Goal: Information Seeking & Learning: Learn about a topic

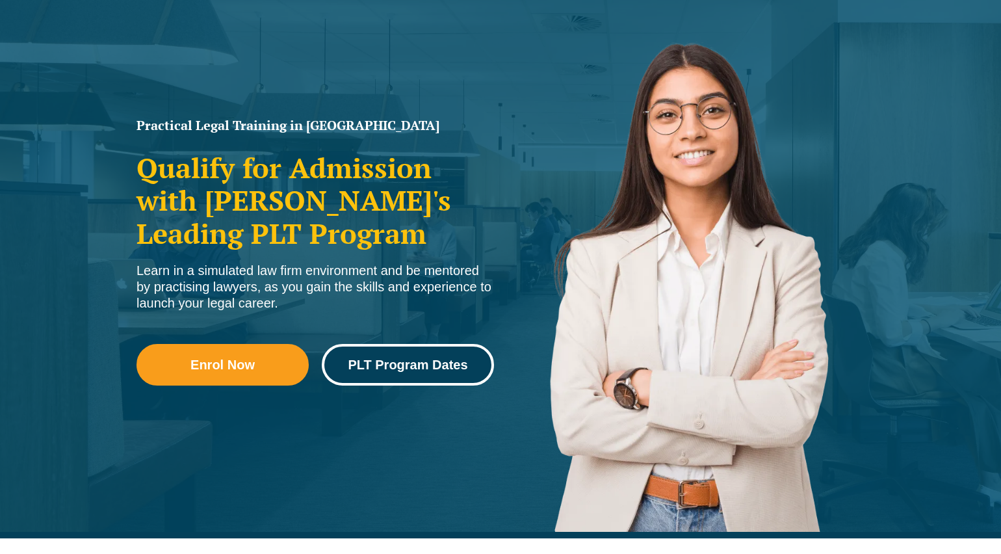
click at [389, 370] on span "PLT Program Dates" at bounding box center [408, 364] width 120 height 13
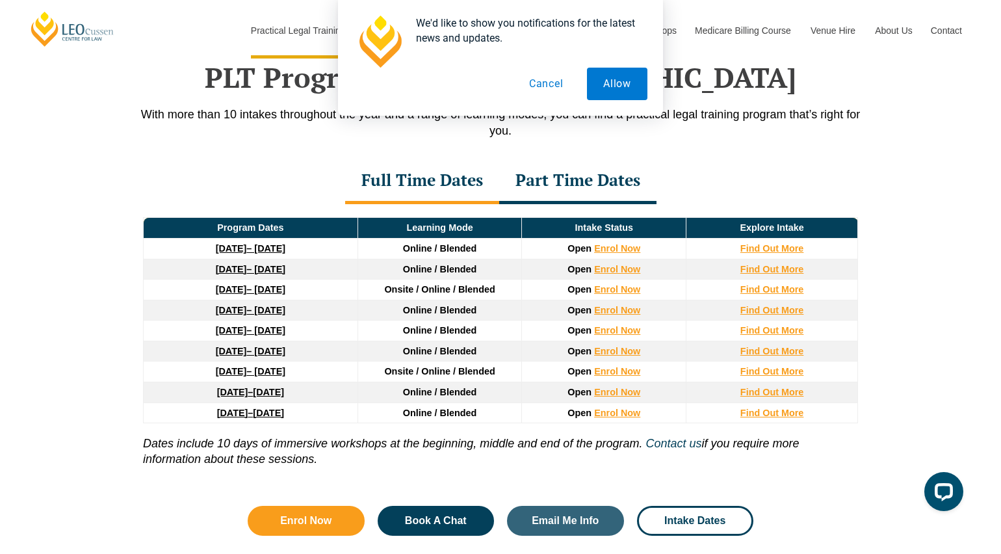
click at [263, 315] on link "16 February 2026 – 3 July 2026" at bounding box center [251, 310] width 70 height 10
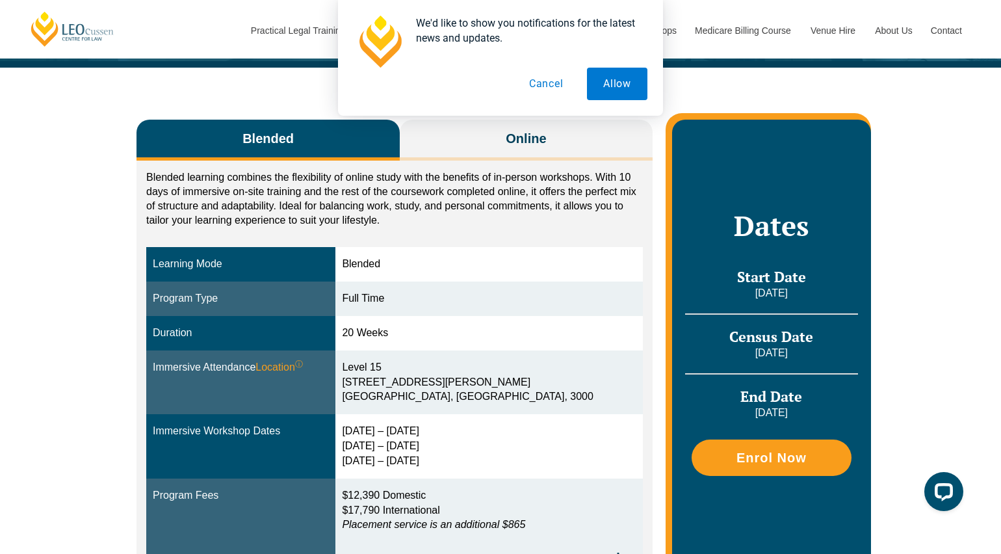
scroll to position [174, 0]
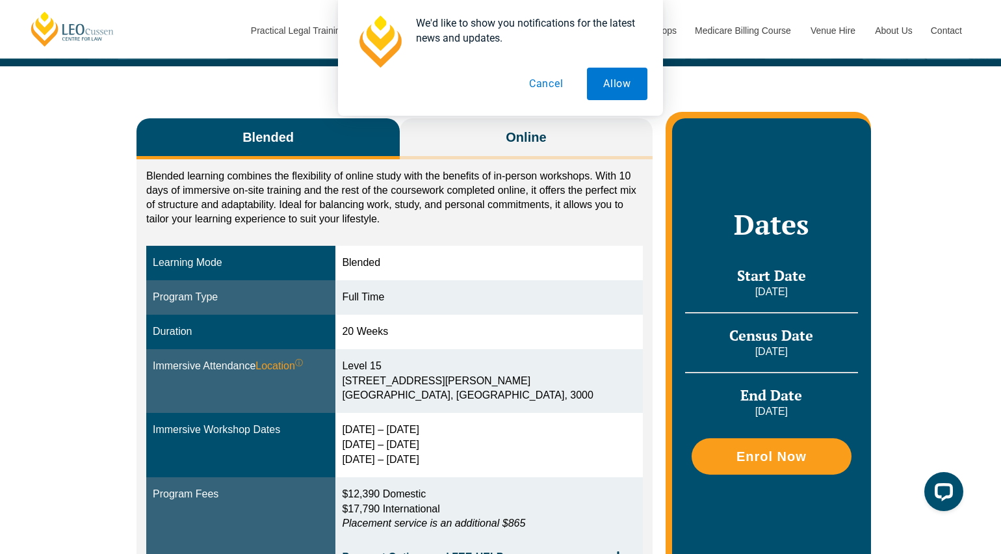
drag, startPoint x: 190, startPoint y: 300, endPoint x: 234, endPoint y: 291, distance: 45.0
click at [233, 291] on div "Program Type" at bounding box center [241, 297] width 176 height 15
drag, startPoint x: 409, startPoint y: 292, endPoint x: 434, endPoint y: 296, distance: 25.5
click at [436, 295] on div "Full Time" at bounding box center [489, 297] width 294 height 15
drag, startPoint x: 214, startPoint y: 295, endPoint x: 334, endPoint y: 301, distance: 120.3
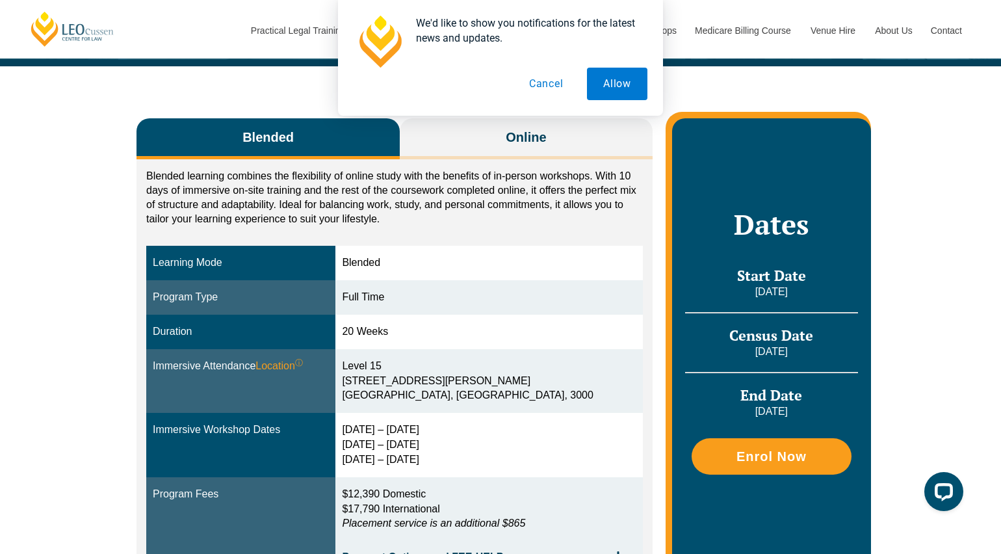
click at [231, 295] on div "Program Type" at bounding box center [241, 297] width 176 height 15
drag, startPoint x: 436, startPoint y: 298, endPoint x: 445, endPoint y: 296, distance: 9.3
click at [446, 296] on div "Full Time" at bounding box center [489, 297] width 294 height 15
drag, startPoint x: 417, startPoint y: 298, endPoint x: 424, endPoint y: 298, distance: 7.8
click at [420, 298] on div "Full Time" at bounding box center [489, 297] width 294 height 15
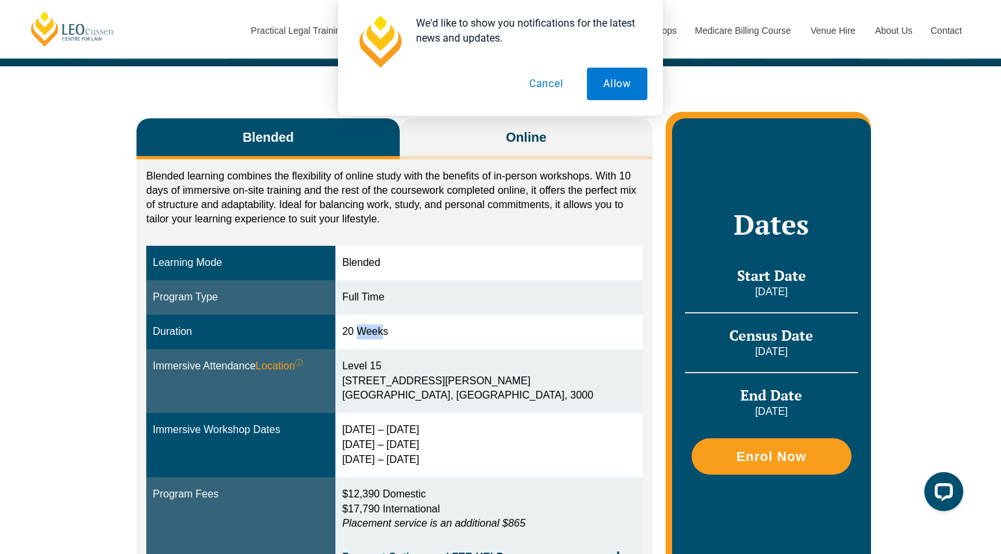
drag, startPoint x: 411, startPoint y: 329, endPoint x: 422, endPoint y: 332, distance: 12.1
click at [422, 330] on div "20 Weeks" at bounding box center [489, 331] width 294 height 15
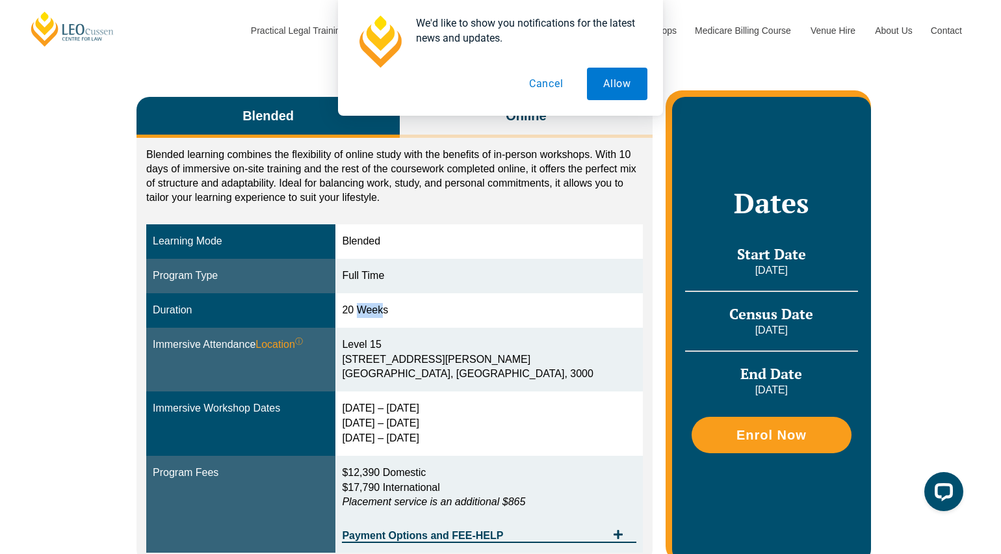
scroll to position [272, 0]
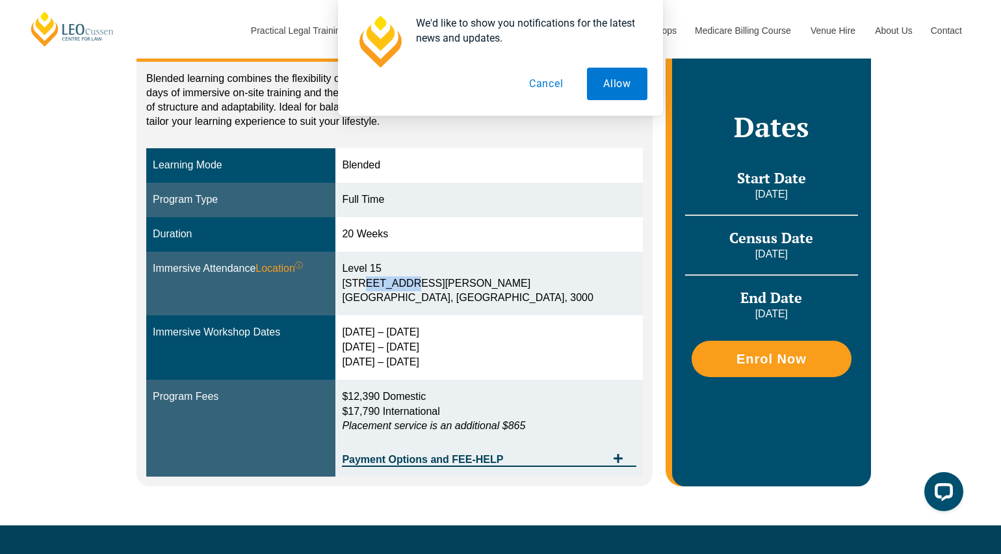
drag, startPoint x: 402, startPoint y: 277, endPoint x: 433, endPoint y: 279, distance: 31.9
click at [429, 278] on div "Level 15 15 William Street Melbourne, Victoria, 3000" at bounding box center [489, 283] width 294 height 45
drag, startPoint x: 376, startPoint y: 266, endPoint x: 405, endPoint y: 266, distance: 29.9
click at [404, 266] on td "Level 15 15 William Street Melbourne, Victoria, 3000" at bounding box center [488, 283] width 307 height 64
drag, startPoint x: 399, startPoint y: 298, endPoint x: 411, endPoint y: 311, distance: 17.5
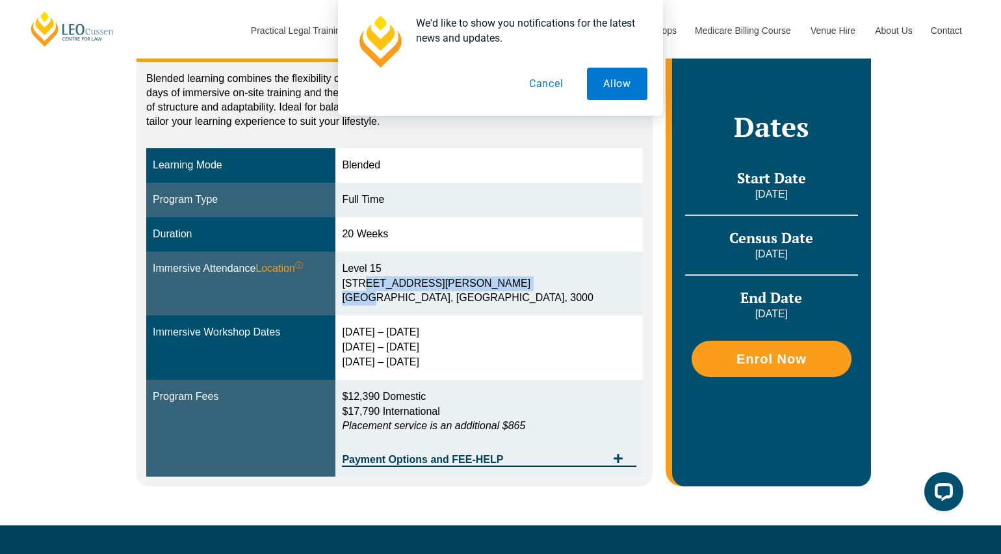
click at [409, 307] on td "Level 15 15 William Street Melbourne, Victoria, 3000" at bounding box center [488, 283] width 307 height 64
drag, startPoint x: 404, startPoint y: 235, endPoint x: 422, endPoint y: 237, distance: 19.0
click at [420, 235] on td "20 Weeks" at bounding box center [488, 234] width 307 height 34
drag, startPoint x: 423, startPoint y: 237, endPoint x: 441, endPoint y: 225, distance: 22.0
click at [423, 237] on div "20 Weeks" at bounding box center [489, 234] width 294 height 15
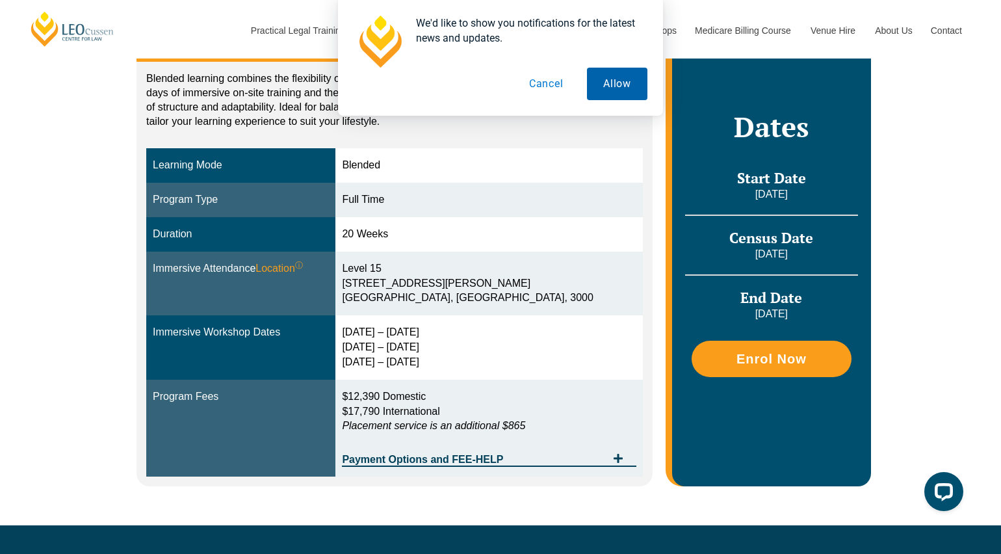
click at [604, 90] on button "Allow" at bounding box center [617, 84] width 60 height 32
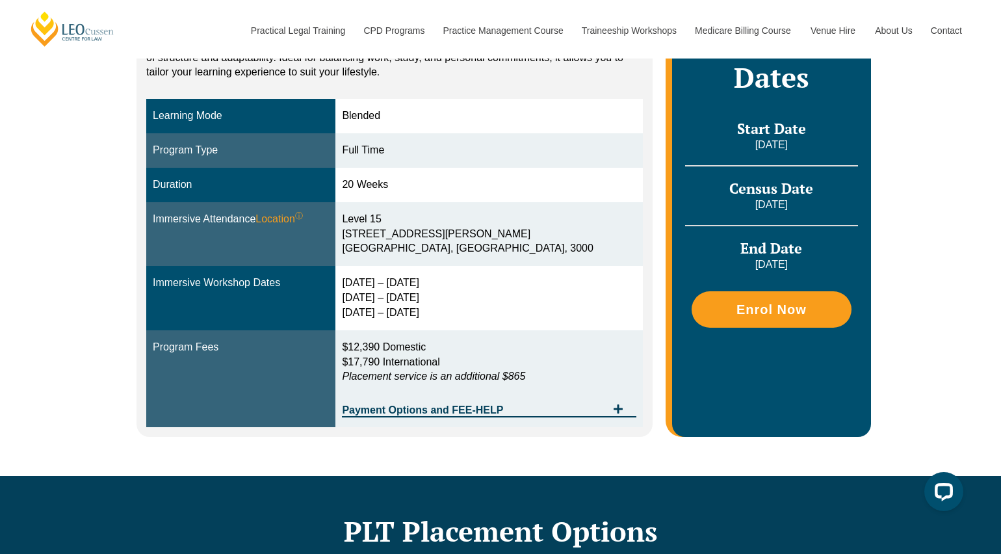
scroll to position [345, 0]
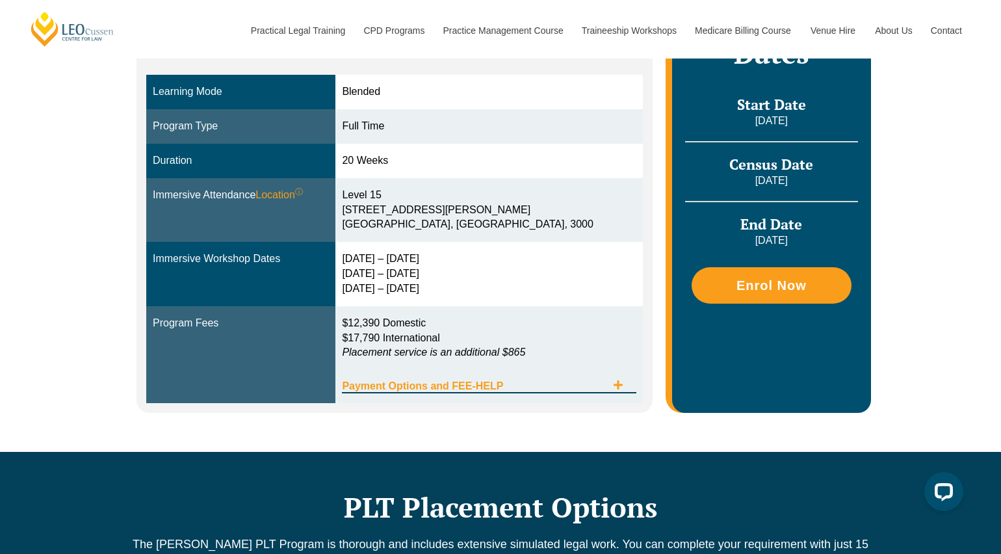
click at [581, 387] on span "Payment Options and FEE-HELP" at bounding box center [474, 386] width 264 height 10
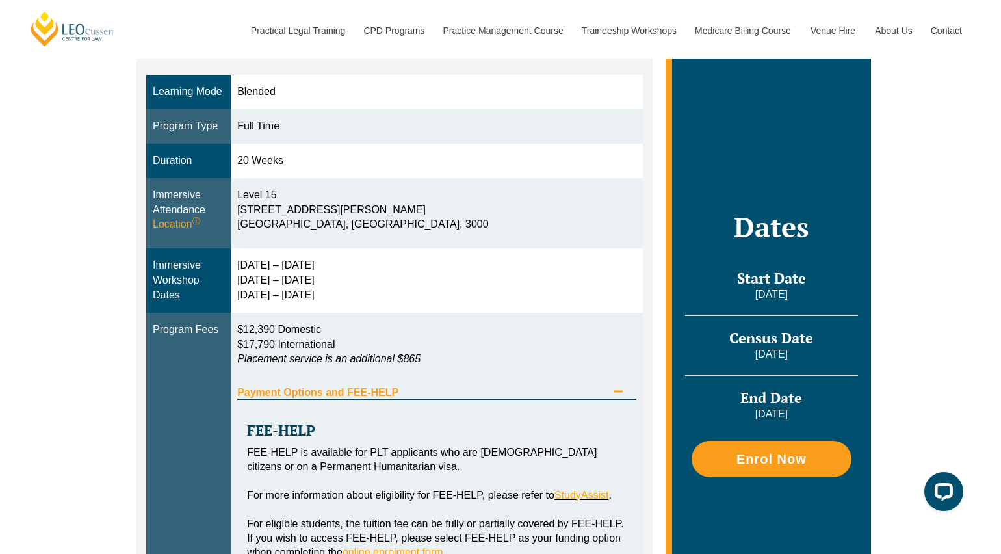
click at [523, 390] on span "Payment Options and FEE-HELP" at bounding box center [421, 392] width 369 height 10
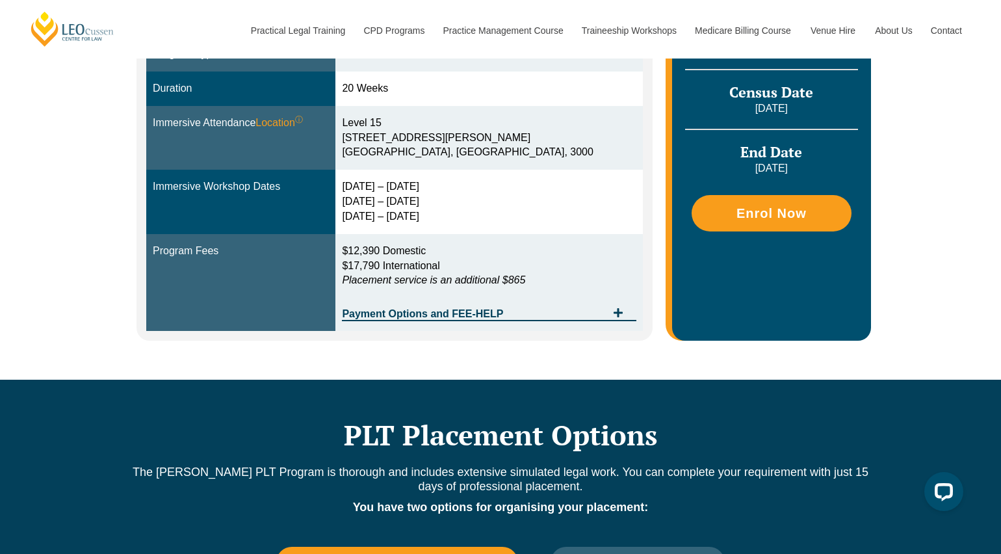
scroll to position [499, 0]
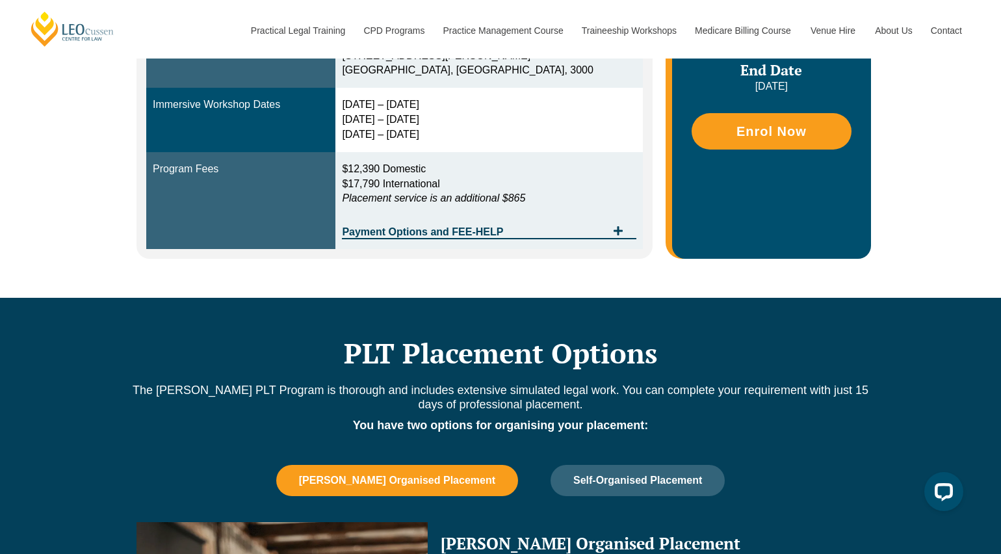
drag, startPoint x: 431, startPoint y: 248, endPoint x: 431, endPoint y: 237, distance: 10.4
click at [431, 248] on td "$12,390 Domestic $17,790 International Placement service is an additional $865 …" at bounding box center [488, 200] width 307 height 97
click at [430, 233] on span "Payment Options and FEE-HELP" at bounding box center [474, 232] width 264 height 10
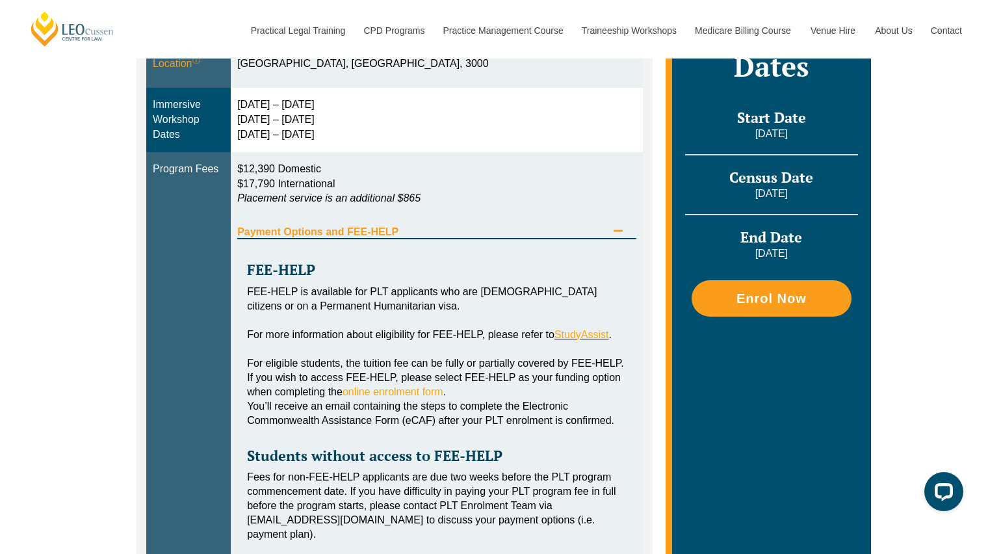
scroll to position [505, 0]
click at [363, 227] on span "Payment Options and FEE-HELP" at bounding box center [421, 232] width 369 height 10
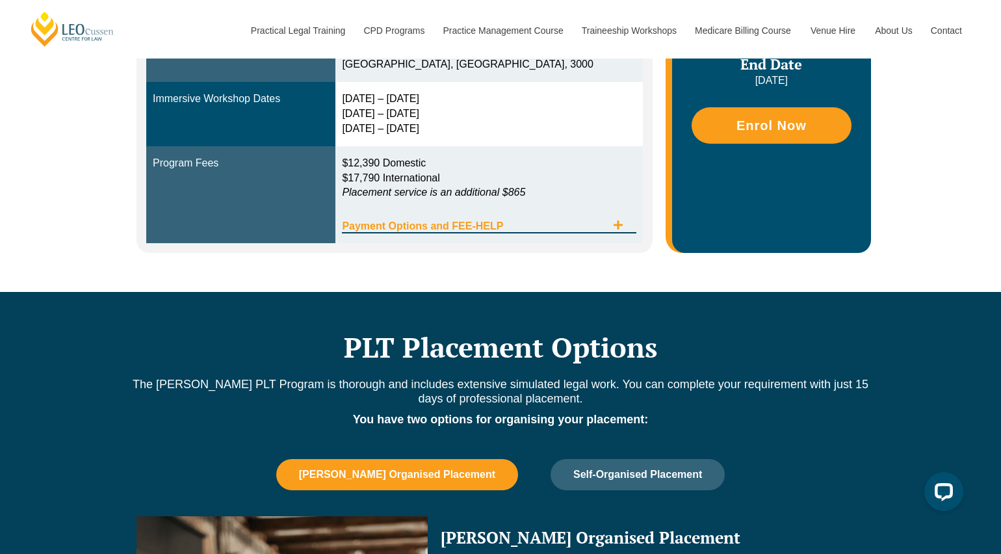
click at [422, 227] on span "Payment Options and FEE-HELP" at bounding box center [474, 226] width 264 height 10
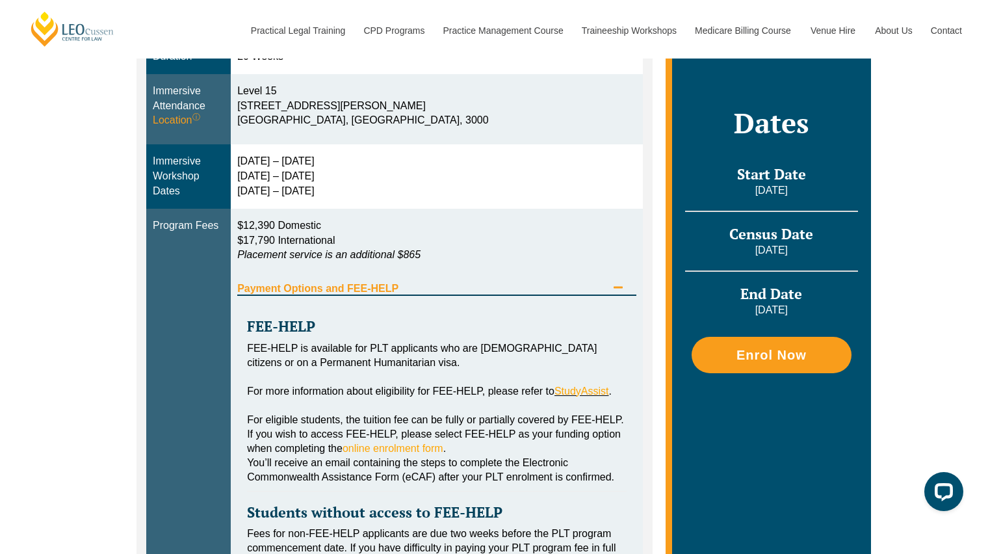
scroll to position [428, 0]
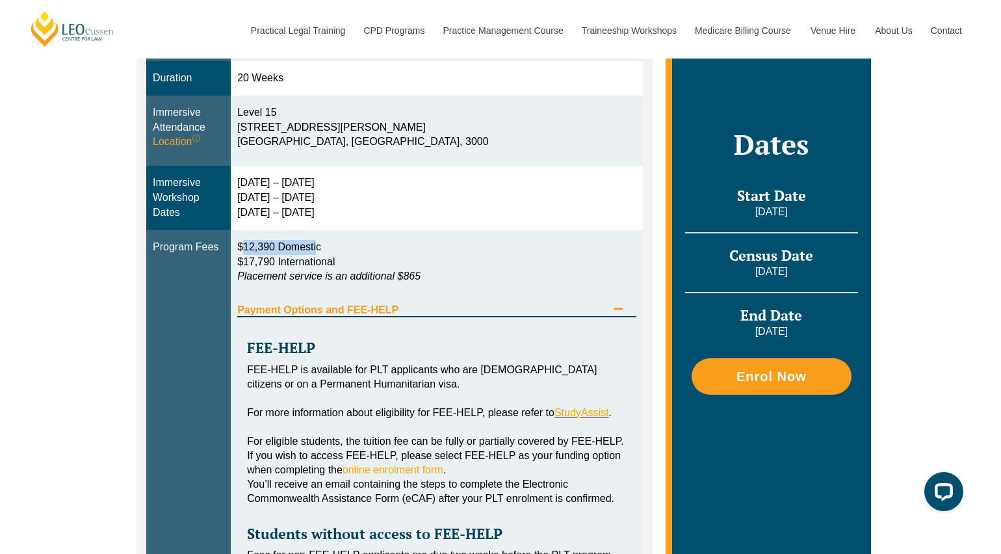
drag, startPoint x: 242, startPoint y: 244, endPoint x: 316, endPoint y: 242, distance: 73.5
click at [315, 242] on span "$12,390 Domestic" at bounding box center [279, 246] width 84 height 11
click at [316, 242] on span "$12,390 Domestic" at bounding box center [279, 246] width 84 height 11
drag, startPoint x: 324, startPoint y: 247, endPoint x: 249, endPoint y: 248, distance: 75.4
click at [250, 248] on p "$12,390 Domestic $17,790 International Placement service is an additional $865" at bounding box center [436, 262] width 399 height 45
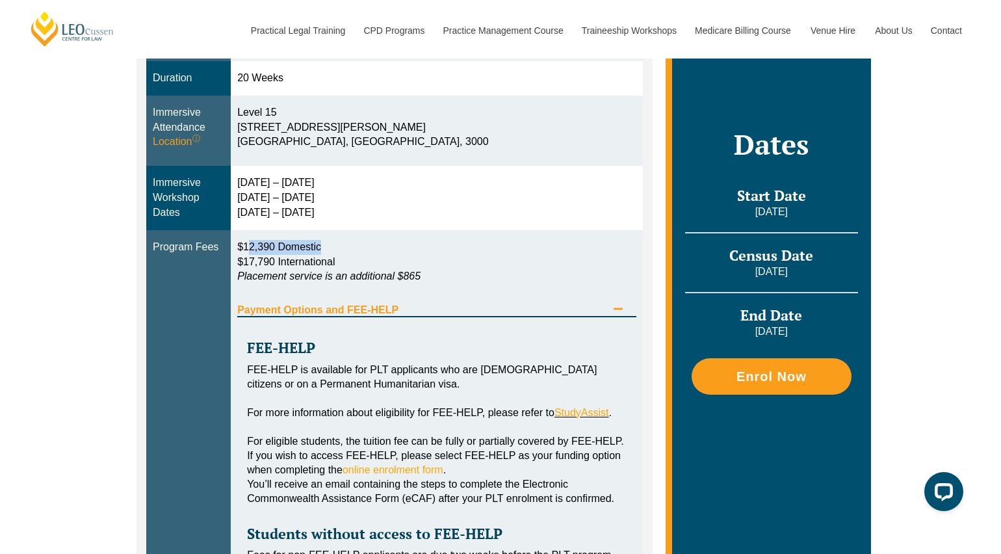
click at [249, 248] on span "$12,390 Domestic" at bounding box center [279, 246] width 84 height 11
drag, startPoint x: 240, startPoint y: 243, endPoint x: 310, endPoint y: 242, distance: 69.5
click at [310, 242] on td "$12,390 Domestic $17,790 International Placement service is an additional $865 …" at bounding box center [437, 448] width 412 height 437
click at [314, 241] on span "$12,390 Domestic" at bounding box center [279, 246] width 84 height 11
drag, startPoint x: 332, startPoint y: 262, endPoint x: 231, endPoint y: 264, distance: 101.4
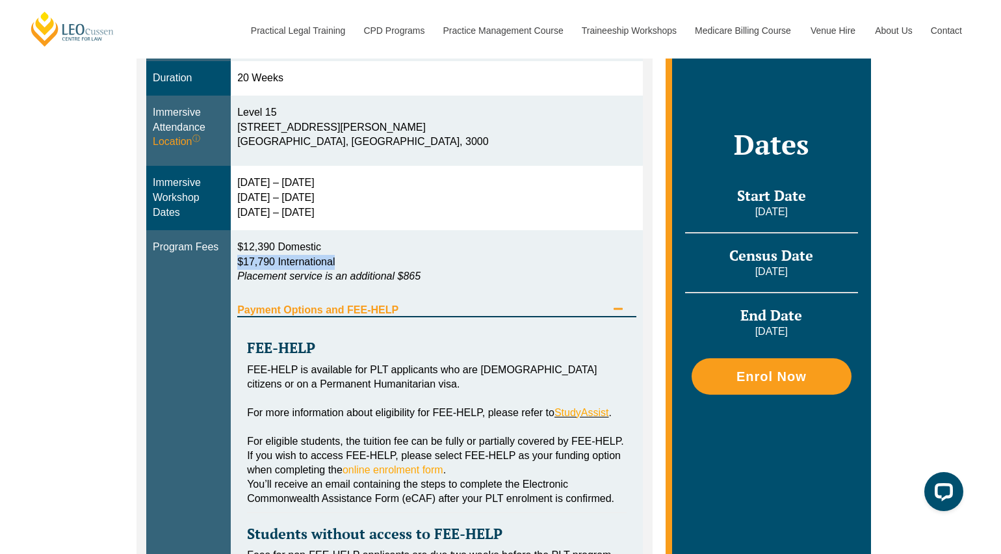
click at [231, 264] on td "$12,390 Domestic $17,790 International Placement service is an additional $865 …" at bounding box center [437, 448] width 412 height 437
click at [233, 264] on td "$12,390 Domestic $17,790 International Placement service is an additional $865 …" at bounding box center [437, 448] width 412 height 437
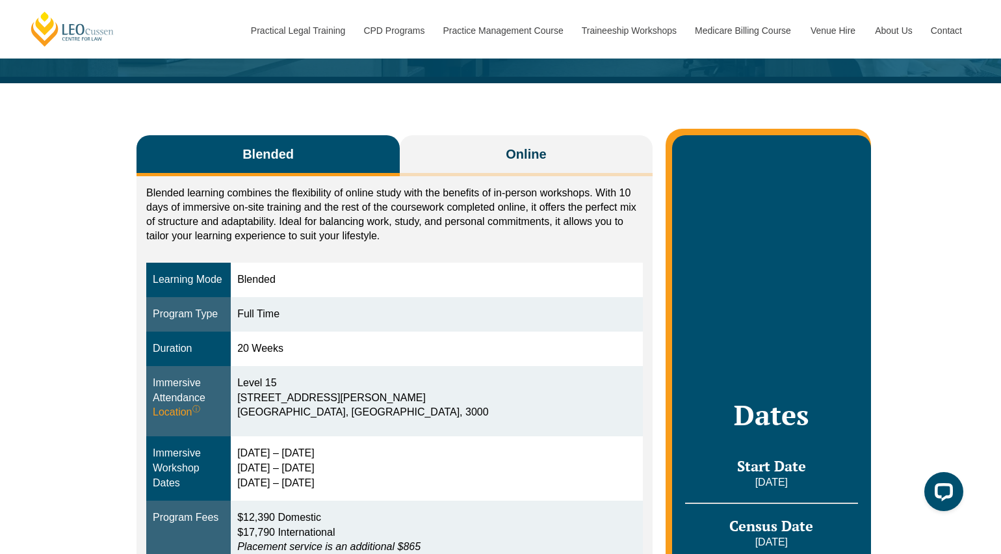
scroll to position [144, 0]
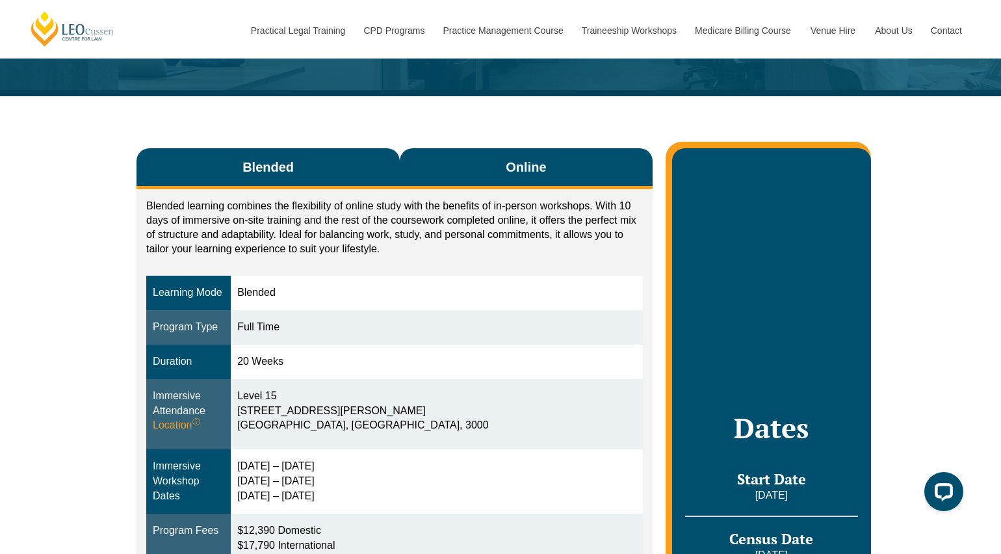
click at [513, 159] on span "Online" at bounding box center [526, 167] width 40 height 18
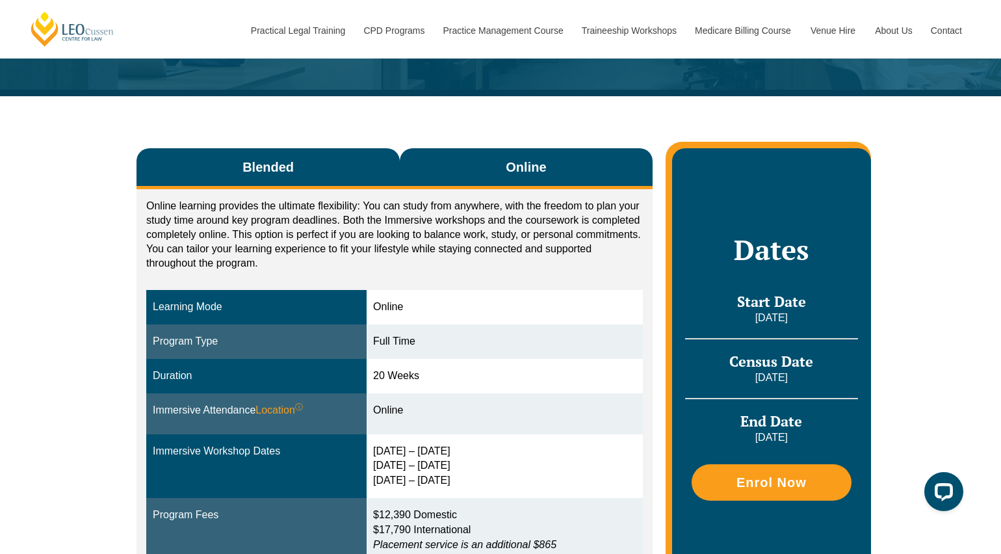
click at [335, 163] on button "Blended" at bounding box center [267, 168] width 263 height 41
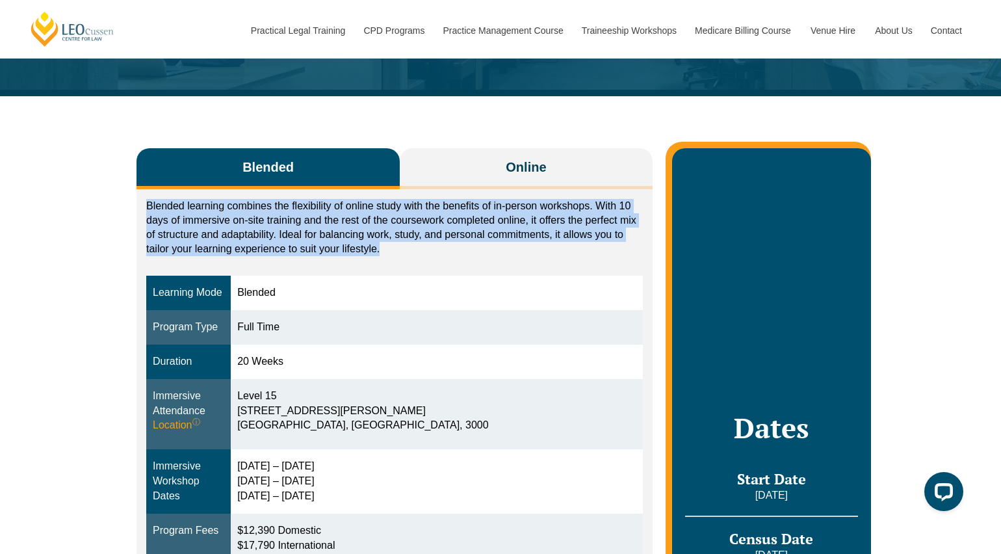
drag, startPoint x: 307, startPoint y: 199, endPoint x: 333, endPoint y: 253, distance: 60.2
click at [333, 256] on div "Blended learning combines the flexibility of online study with the benefits of …" at bounding box center [394, 231] width 496 height 64
drag, startPoint x: 399, startPoint y: 225, endPoint x: 395, endPoint y: 188, distance: 37.9
click at [395, 188] on div "Blended Online Blended learning combines the flexibility of online study with t…" at bounding box center [394, 554] width 516 height 812
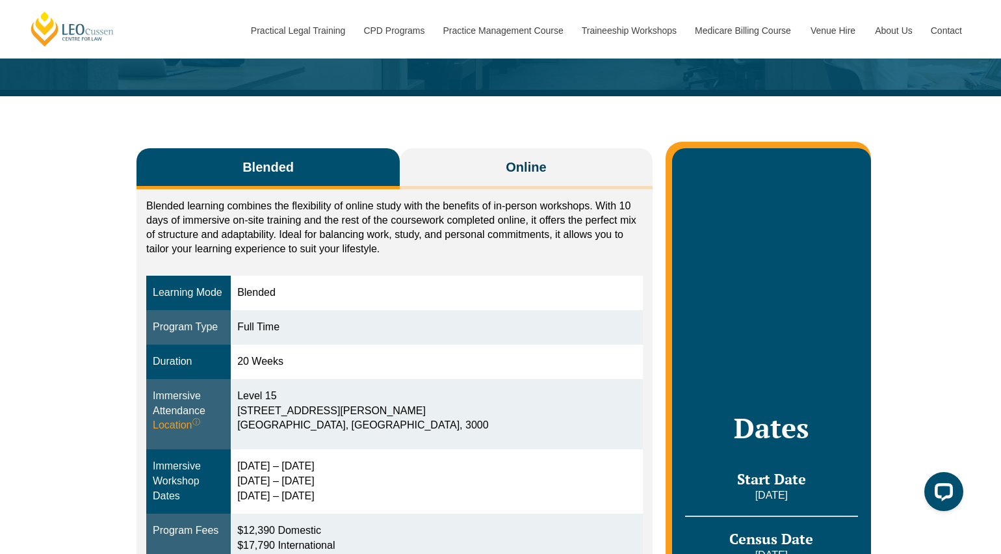
drag, startPoint x: 394, startPoint y: 199, endPoint x: 413, endPoint y: 253, distance: 57.1
click at [413, 253] on p "Blended learning combines the flexibility of online study with the benefits of …" at bounding box center [394, 227] width 496 height 57
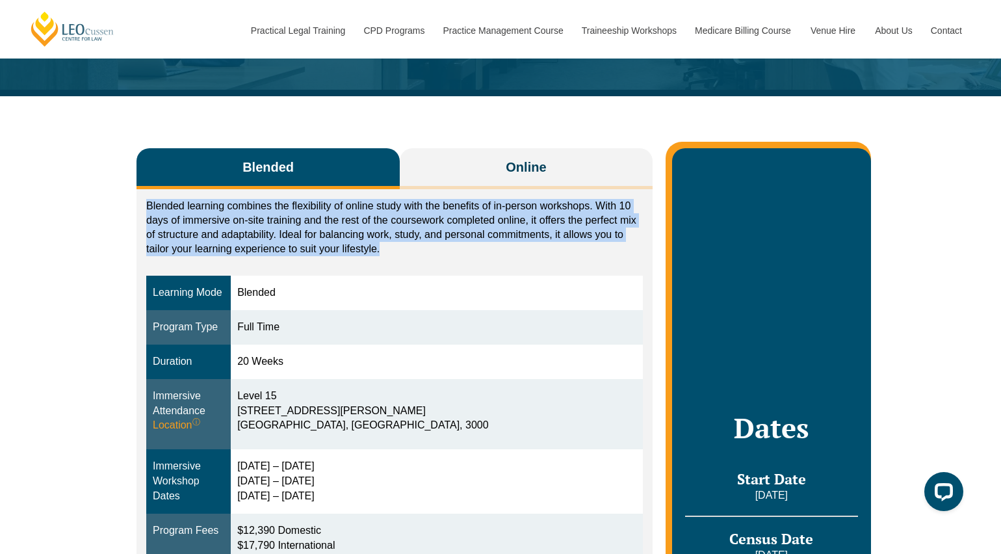
drag, startPoint x: 411, startPoint y: 253, endPoint x: 399, endPoint y: 194, distance: 60.4
drag, startPoint x: 402, startPoint y: 225, endPoint x: 411, endPoint y: 251, distance: 27.5
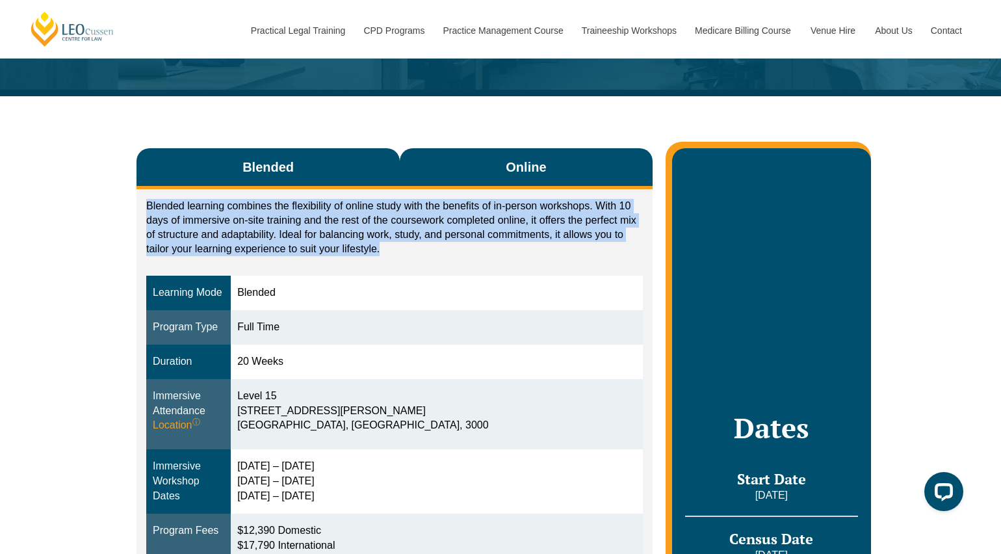
click at [472, 167] on button "Online" at bounding box center [526, 168] width 253 height 41
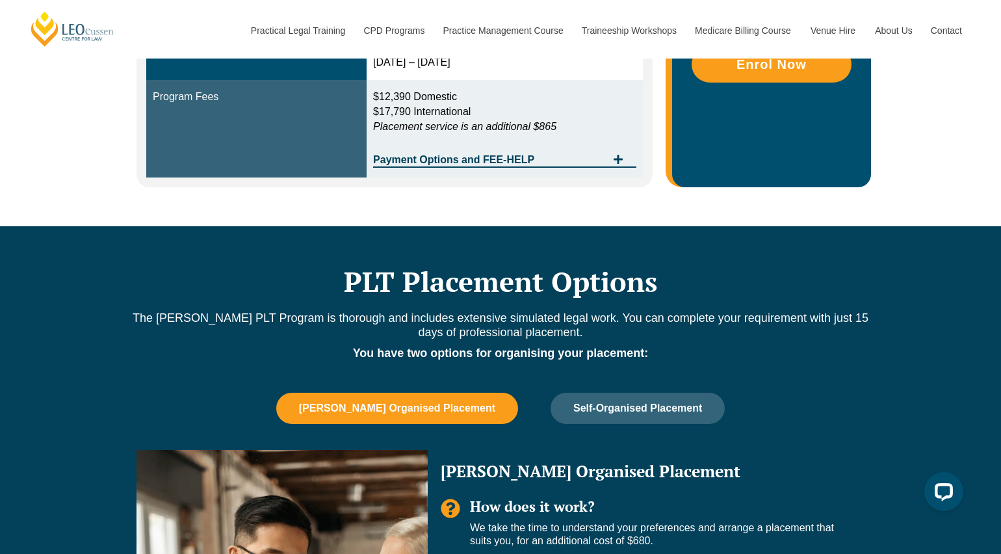
scroll to position [561, 0]
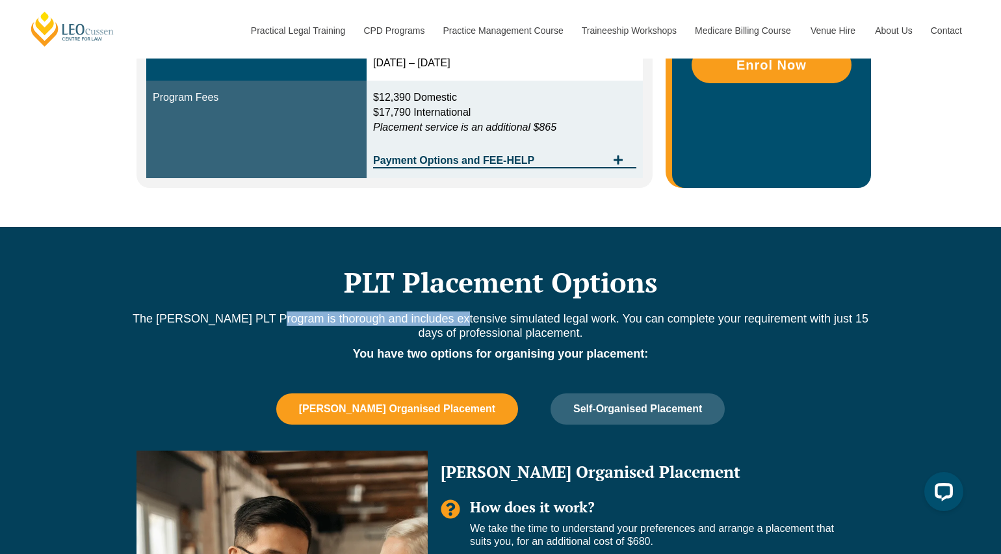
drag, startPoint x: 342, startPoint y: 311, endPoint x: 463, endPoint y: 316, distance: 121.6
click at [463, 316] on p "The Leo Cussen PLT Program is thorough and includes extensive simulated legal w…" at bounding box center [500, 325] width 741 height 29
drag, startPoint x: 463, startPoint y: 316, endPoint x: 413, endPoint y: 119, distance: 203.3
click at [463, 316] on p "The Leo Cussen PLT Program is thorough and includes extensive simulated legal w…" at bounding box center [500, 325] width 741 height 29
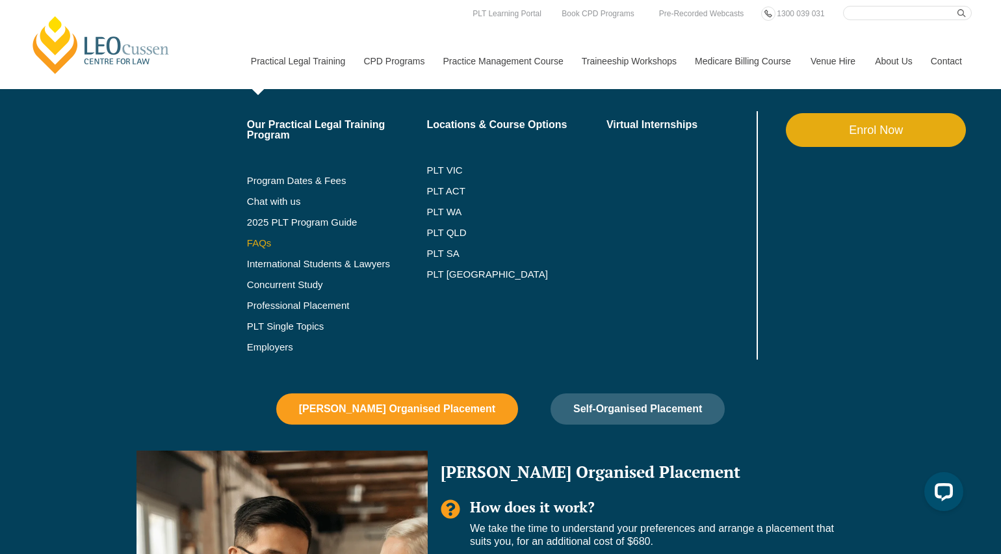
click at [247, 245] on link "FAQs" at bounding box center [337, 243] width 180 height 10
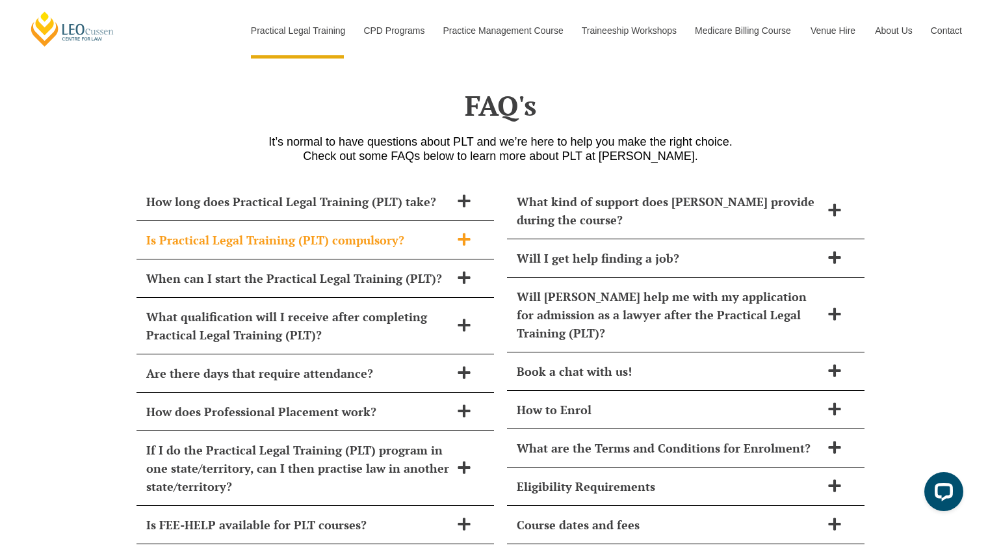
click at [251, 231] on span "Is Practical Legal Training (PLT) compulsory?" at bounding box center [298, 240] width 304 height 18
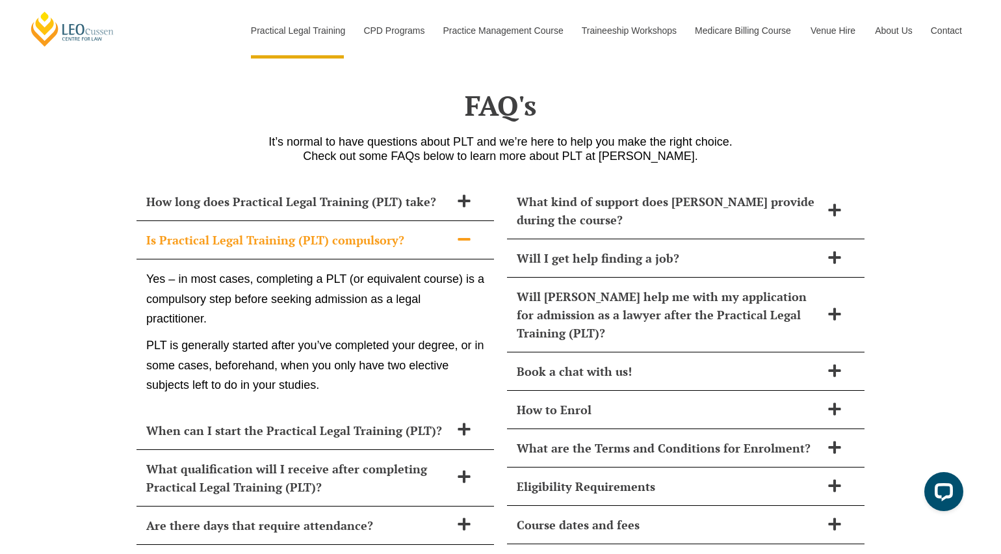
click at [251, 231] on span "Is Practical Legal Training (PLT) compulsory?" at bounding box center [298, 240] width 304 height 18
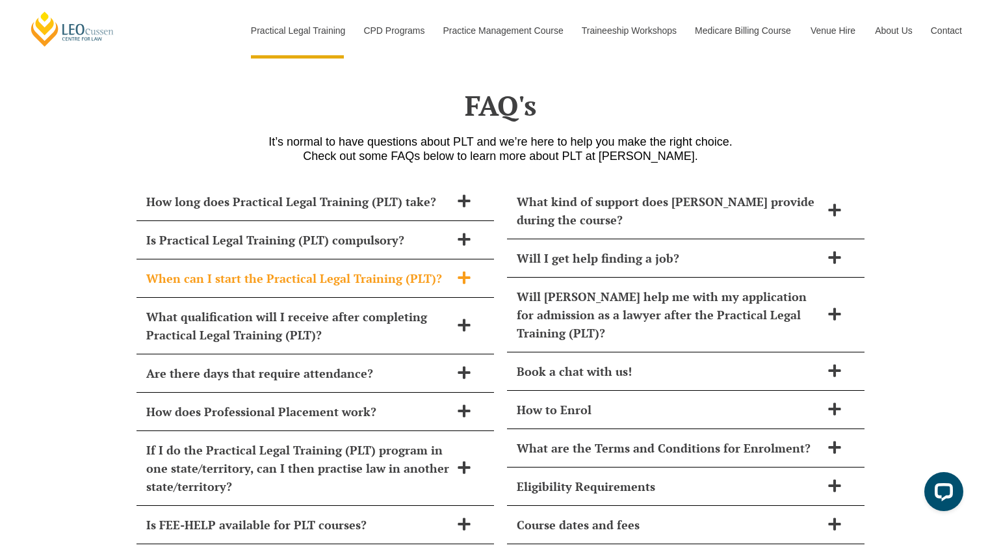
click at [267, 259] on div "When can I start the Practical Legal Training (PLT)?" at bounding box center [314, 278] width 357 height 38
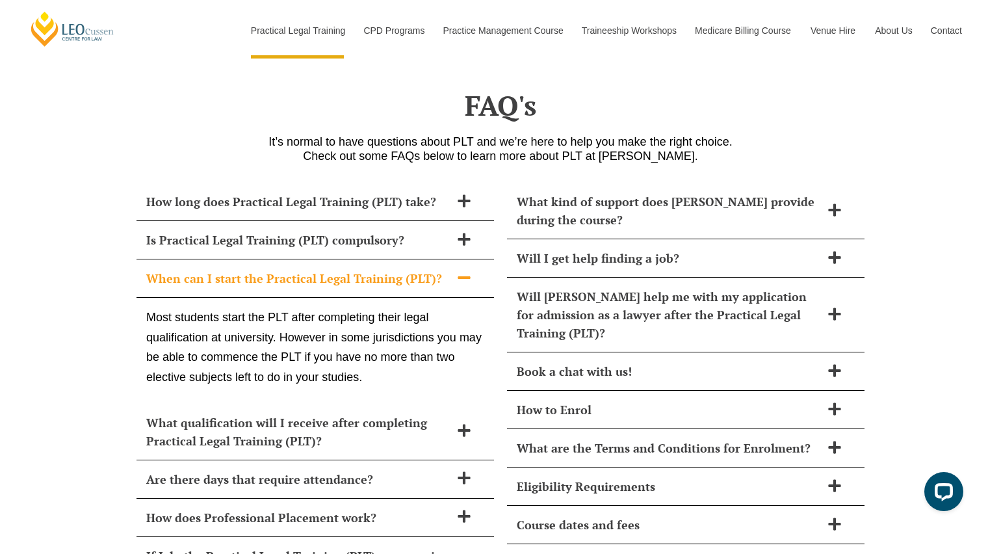
click at [272, 269] on span "When can I start the Practical Legal Training (PLT)?" at bounding box center [298, 278] width 304 height 18
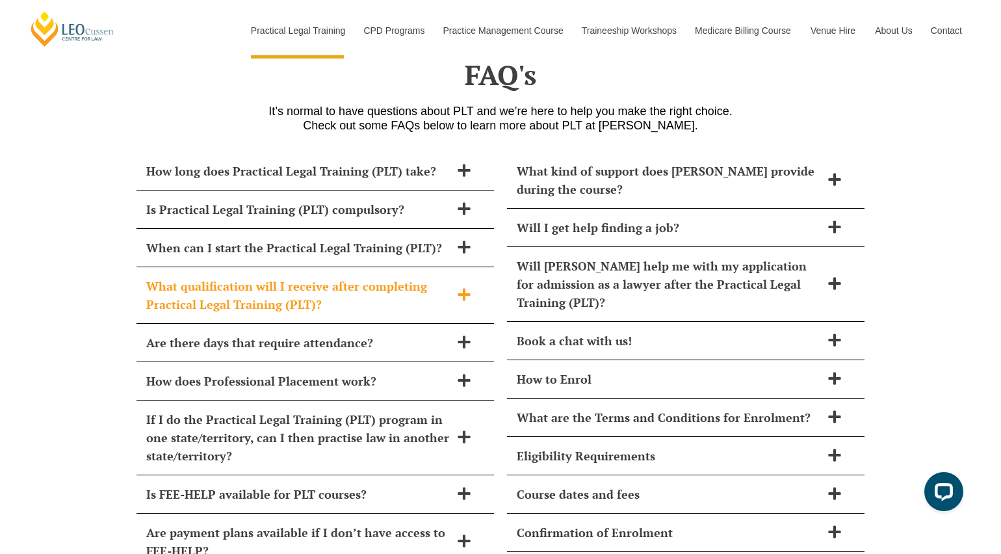
scroll to position [5502, 0]
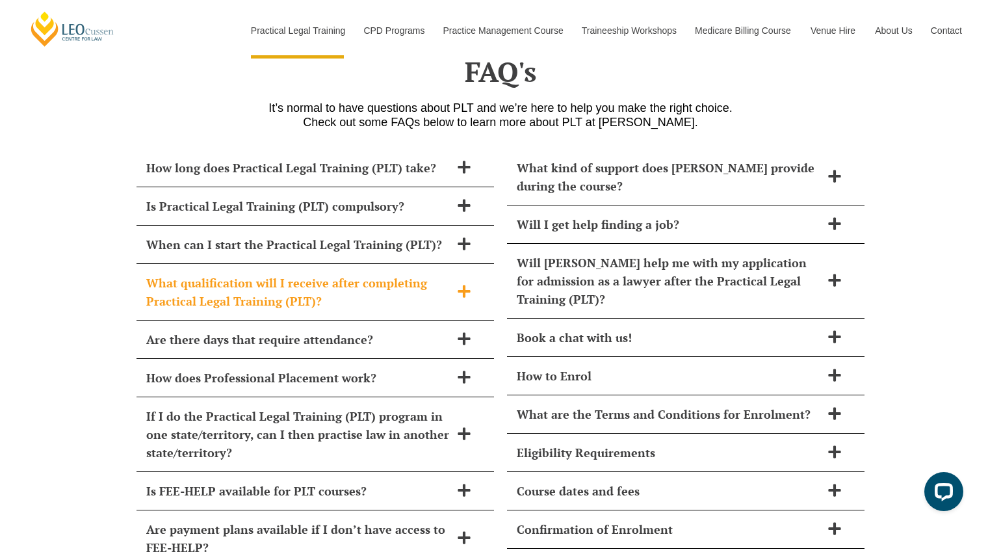
click at [287, 274] on span "What qualification will I receive after completing Practical Legal Training (PL…" at bounding box center [298, 292] width 304 height 36
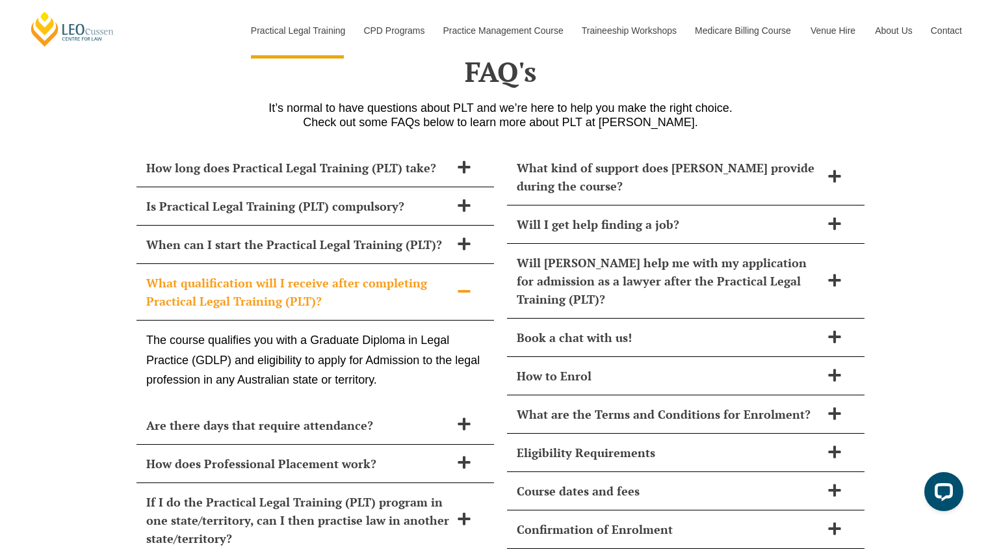
click at [294, 274] on span "What qualification will I receive after completing Practical Legal Training (PL…" at bounding box center [298, 292] width 304 height 36
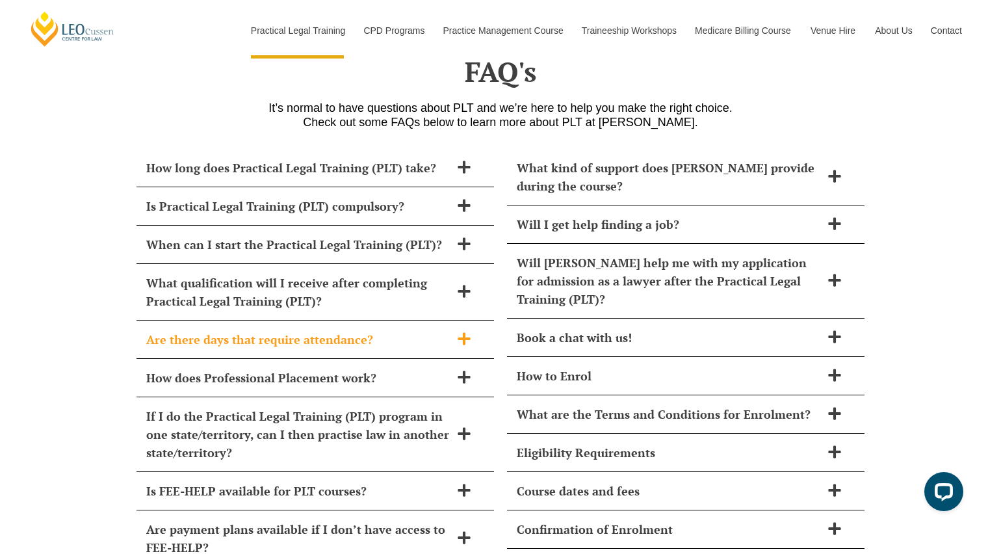
click at [294, 320] on div "Are there days that require attendance?" at bounding box center [314, 339] width 357 height 38
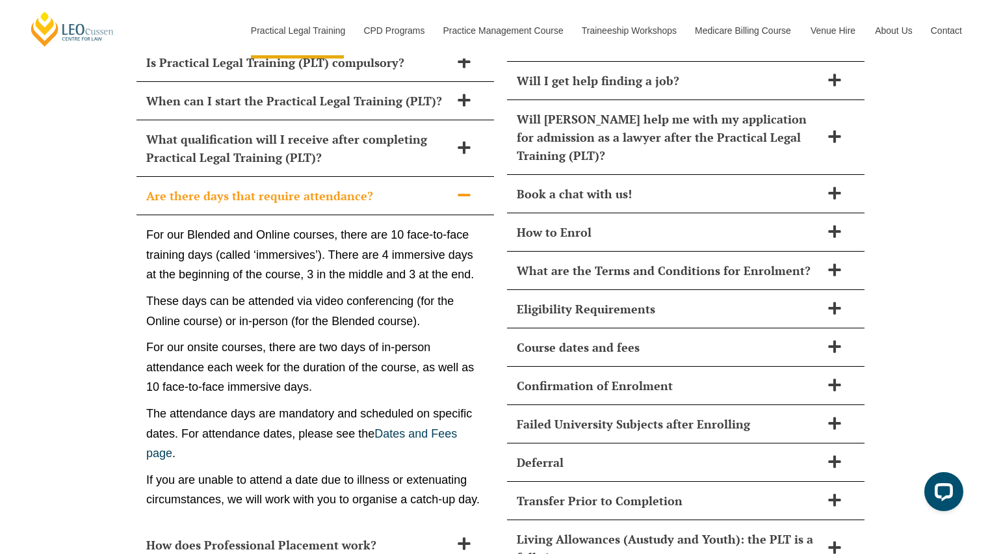
scroll to position [5680, 0]
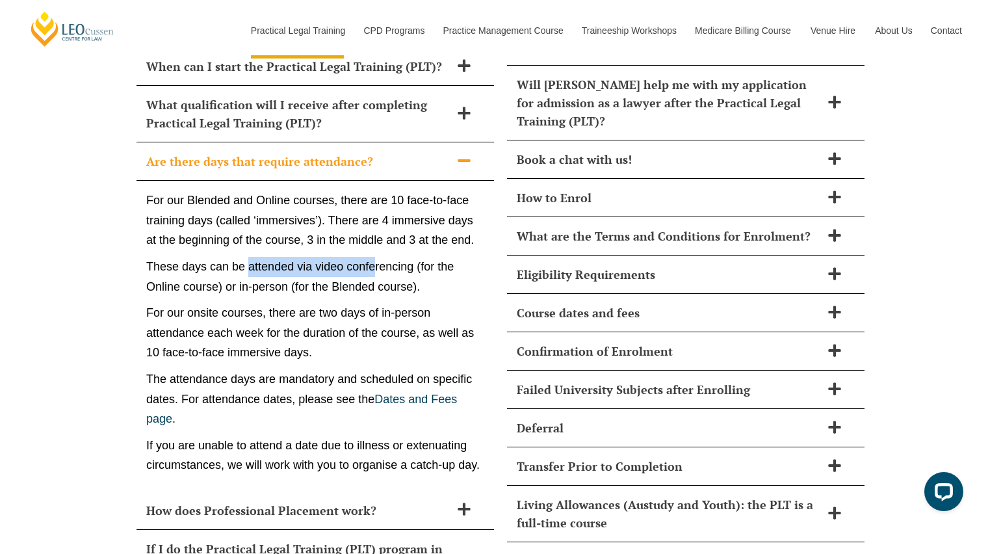
drag, startPoint x: 251, startPoint y: 225, endPoint x: 379, endPoint y: 237, distance: 127.8
click at [376, 257] on p "These days can be attended via video conferencing (for the Online course) or in…" at bounding box center [315, 277] width 338 height 40
click at [379, 257] on p "These days can be attended via video conferencing (for the Online course) or in…" at bounding box center [315, 277] width 338 height 40
drag, startPoint x: 246, startPoint y: 250, endPoint x: 340, endPoint y: 250, distance: 94.2
click at [339, 257] on p "These days can be attended via video conferencing (for the Online course) or in…" at bounding box center [315, 277] width 338 height 40
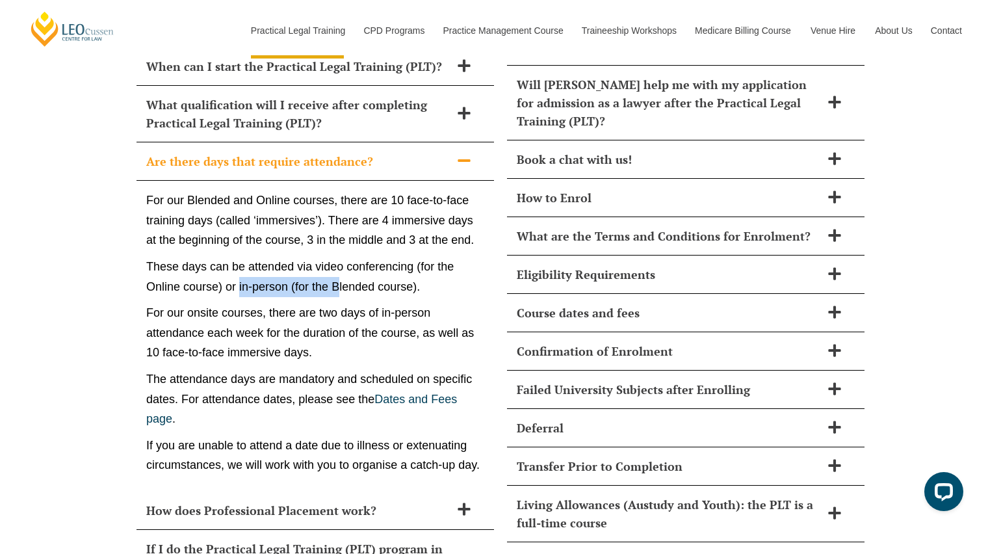
click at [337, 257] on p "These days can be attended via video conferencing (for the Online course) or in…" at bounding box center [315, 277] width 338 height 40
drag, startPoint x: 285, startPoint y: 255, endPoint x: 314, endPoint y: 255, distance: 29.2
click at [311, 257] on p "These days can be attended via video conferencing (for the Online course) or in…" at bounding box center [315, 277] width 338 height 40
drag, startPoint x: 343, startPoint y: 253, endPoint x: 392, endPoint y: 253, distance: 48.7
click at [385, 257] on p "These days can be attended via video conferencing (for the Online course) or in…" at bounding box center [315, 277] width 338 height 40
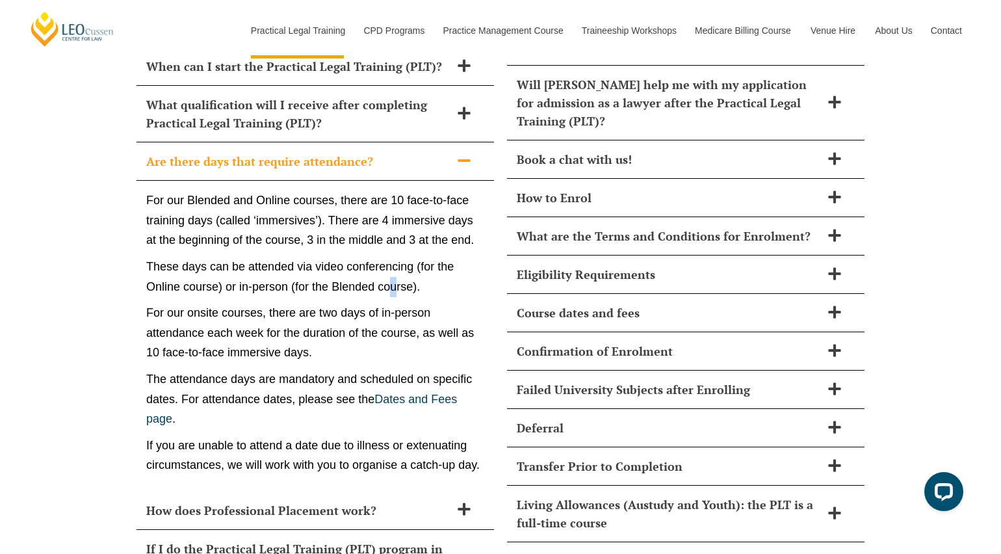
drag, startPoint x: 392, startPoint y: 253, endPoint x: 405, endPoint y: 253, distance: 13.0
click at [404, 257] on p "These days can be attended via video conferencing (for the Online course) or in…" at bounding box center [315, 277] width 338 height 40
drag, startPoint x: 211, startPoint y: 276, endPoint x: 262, endPoint y: 278, distance: 50.7
click at [250, 303] on p "For our onsite courses, there are two days of in-person attendance each week fo…" at bounding box center [315, 333] width 338 height 60
drag, startPoint x: 262, startPoint y: 279, endPoint x: 251, endPoint y: 276, distance: 10.7
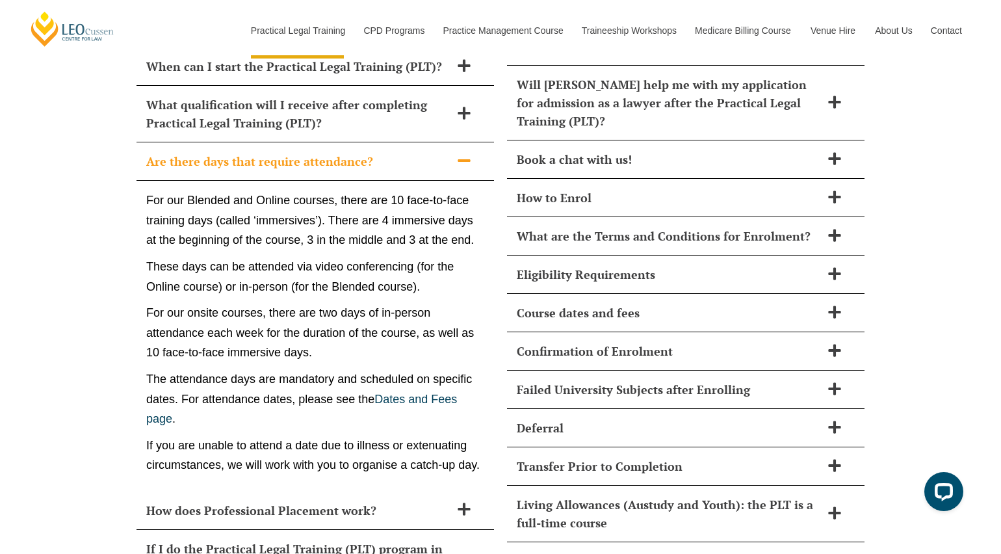
click at [261, 303] on p "For our onsite courses, there are two days of in-person attendance each week fo…" at bounding box center [315, 333] width 338 height 60
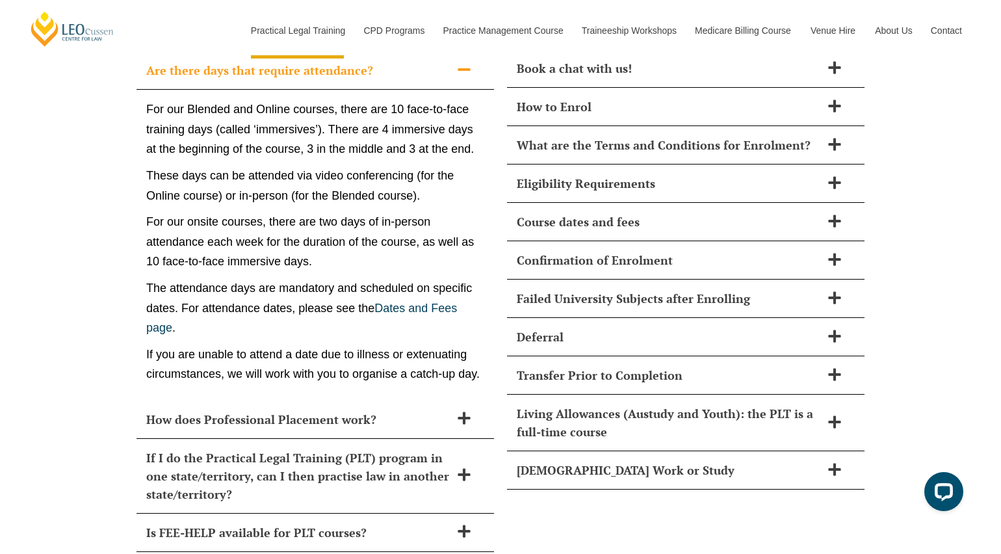
scroll to position [5774, 0]
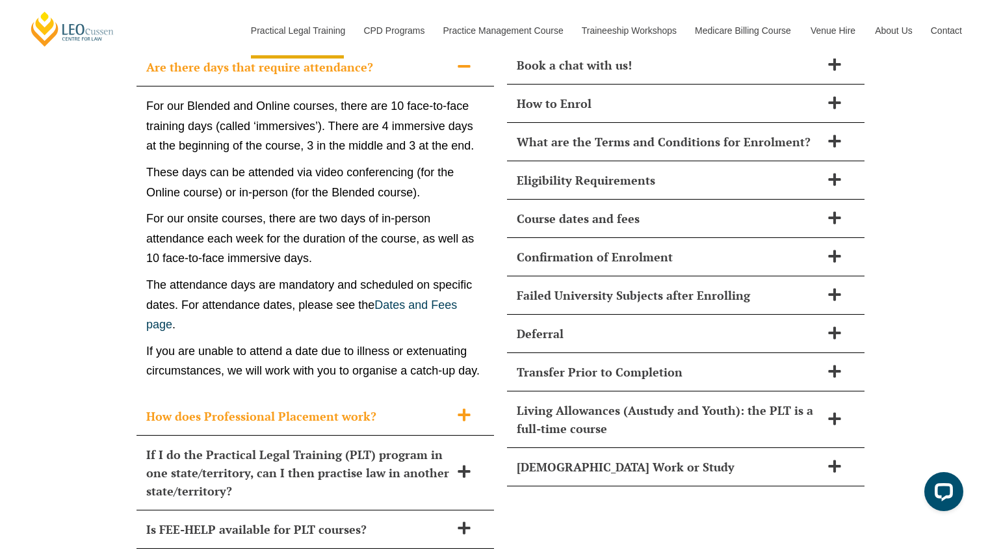
click at [274, 407] on span "How does Professional Placement work?" at bounding box center [298, 416] width 304 height 18
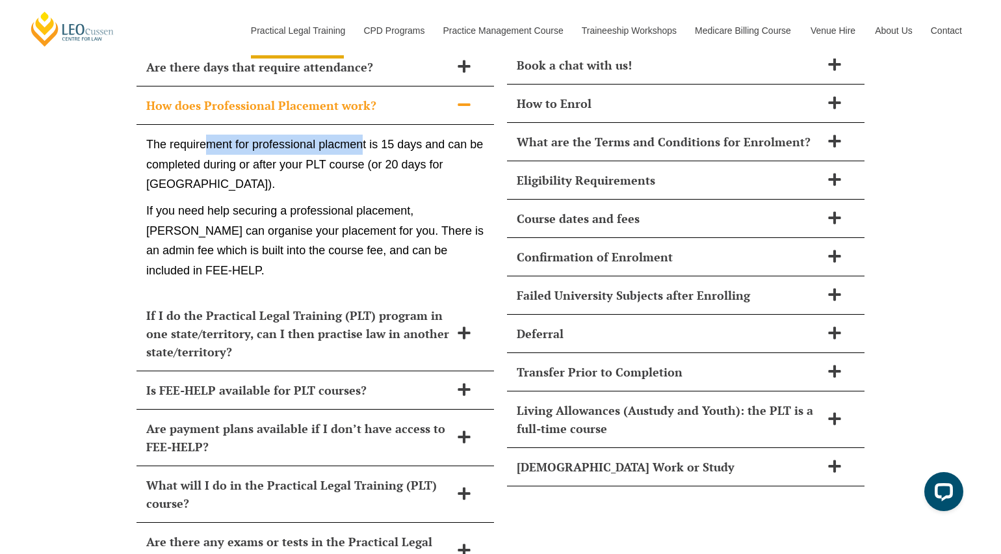
drag, startPoint x: 212, startPoint y: 115, endPoint x: 365, endPoint y: 115, distance: 153.3
click at [365, 135] on p "The requirement for professional placment is 15 days and can be completed durin…" at bounding box center [315, 165] width 338 height 60
drag, startPoint x: 365, startPoint y: 112, endPoint x: 355, endPoint y: 112, distance: 9.7
click at [365, 135] on p "The requirement for professional placment is 15 days and can be completed durin…" at bounding box center [315, 165] width 338 height 60
drag, startPoint x: 203, startPoint y: 129, endPoint x: 304, endPoint y: 138, distance: 101.7
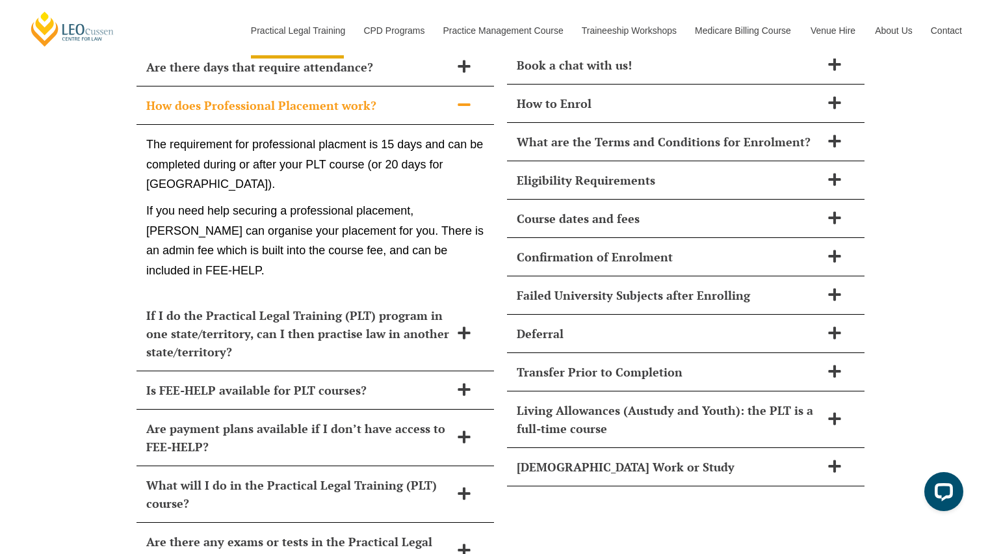
click at [303, 137] on p "The requirement for professional placment is 15 days and can be completed durin…" at bounding box center [315, 165] width 338 height 60
drag, startPoint x: 305, startPoint y: 136, endPoint x: 341, endPoint y: 133, distance: 35.9
click at [342, 135] on p "The requirement for professional placment is 15 days and can be completed durin…" at bounding box center [315, 165] width 338 height 60
click at [333, 135] on p "The requirement for professional placment is 15 days and can be completed durin…" at bounding box center [315, 165] width 338 height 60
drag, startPoint x: 226, startPoint y: 133, endPoint x: 307, endPoint y: 131, distance: 81.2
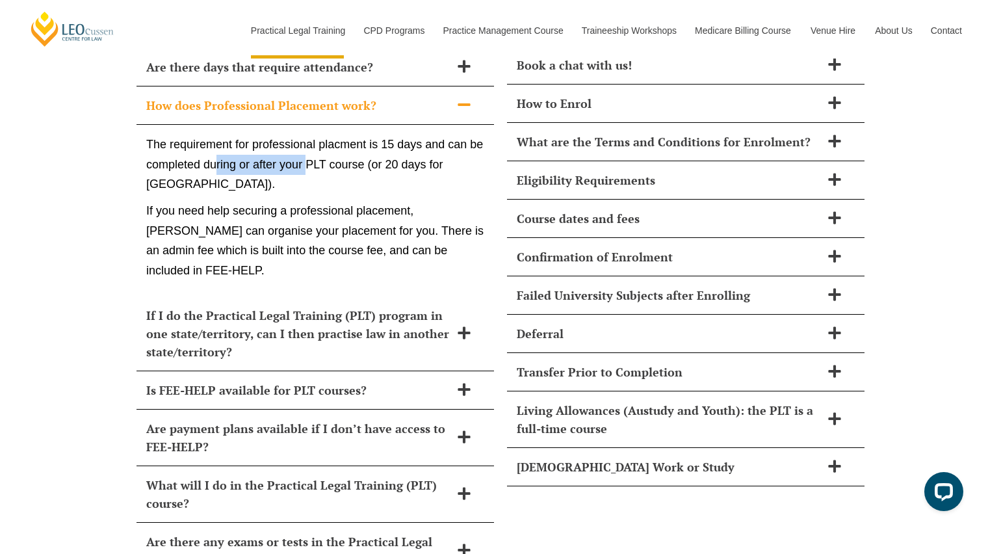
click at [307, 135] on p "The requirement for professional placment is 15 days and can be completed durin…" at bounding box center [315, 165] width 338 height 60
drag, startPoint x: 315, startPoint y: 133, endPoint x: 368, endPoint y: 134, distance: 53.3
click at [360, 135] on p "The requirement for professional placment is 15 days and can be completed durin…" at bounding box center [315, 165] width 338 height 60
drag, startPoint x: 428, startPoint y: 135, endPoint x: 420, endPoint y: 137, distance: 7.4
click at [435, 135] on p "The requirement for professional placment is 15 days and can be completed durin…" at bounding box center [315, 165] width 338 height 60
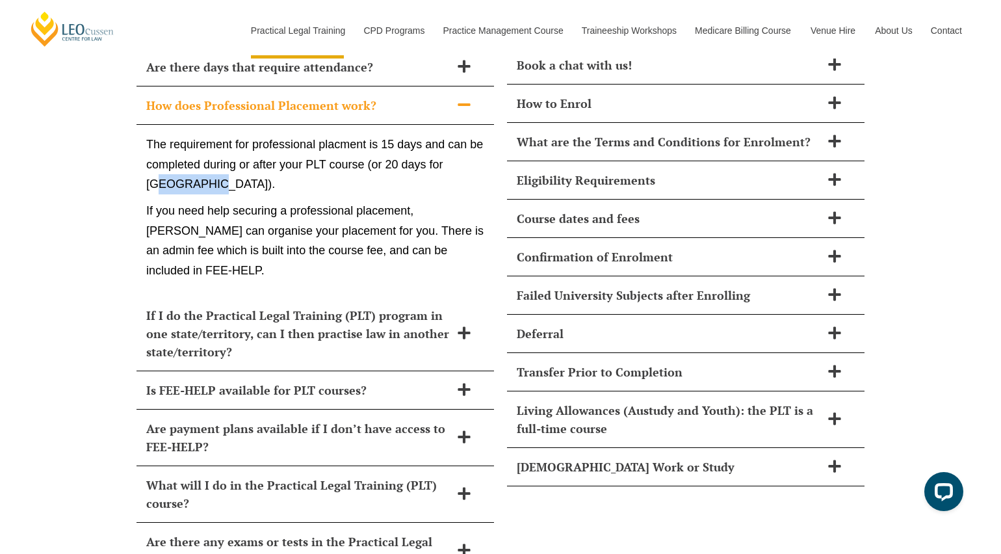
drag, startPoint x: 165, startPoint y: 151, endPoint x: 210, endPoint y: 151, distance: 44.8
click at [211, 151] on p "The requirement for professional placment is 15 days and can be completed durin…" at bounding box center [315, 165] width 338 height 60
drag, startPoint x: 378, startPoint y: 112, endPoint x: 442, endPoint y: 110, distance: 64.4
click at [442, 135] on p "The requirement for professional placment is 15 days and can be completed durin…" at bounding box center [315, 165] width 338 height 60
drag, startPoint x: 231, startPoint y: 174, endPoint x: 369, endPoint y: 177, distance: 138.4
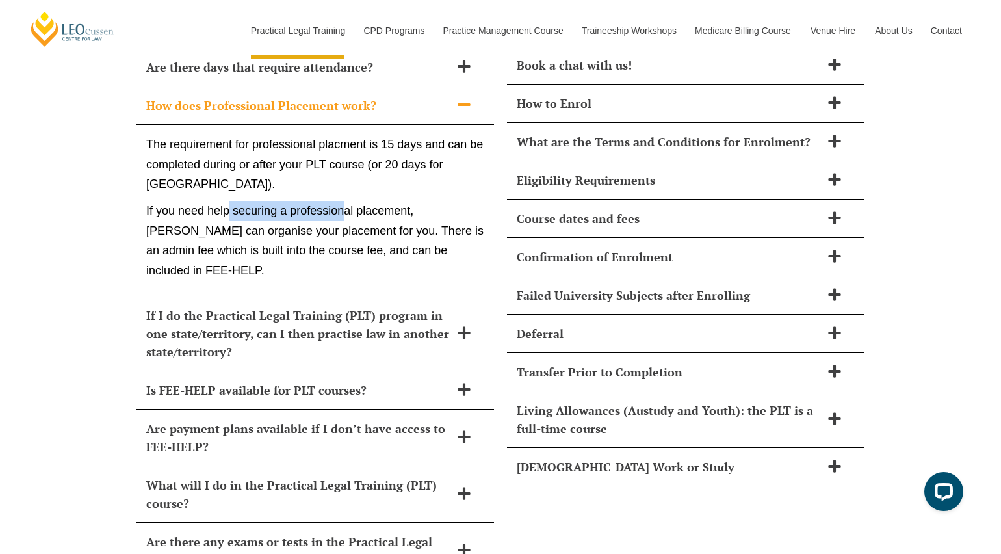
click at [367, 201] on p "If you need help securing a professional placement, Leo Cussen can organise you…" at bounding box center [315, 240] width 338 height 79
drag, startPoint x: 371, startPoint y: 177, endPoint x: 508, endPoint y: 173, distance: 137.2
click at [428, 201] on p "If you need help securing a professional placement, Leo Cussen can organise you…" at bounding box center [315, 240] width 338 height 79
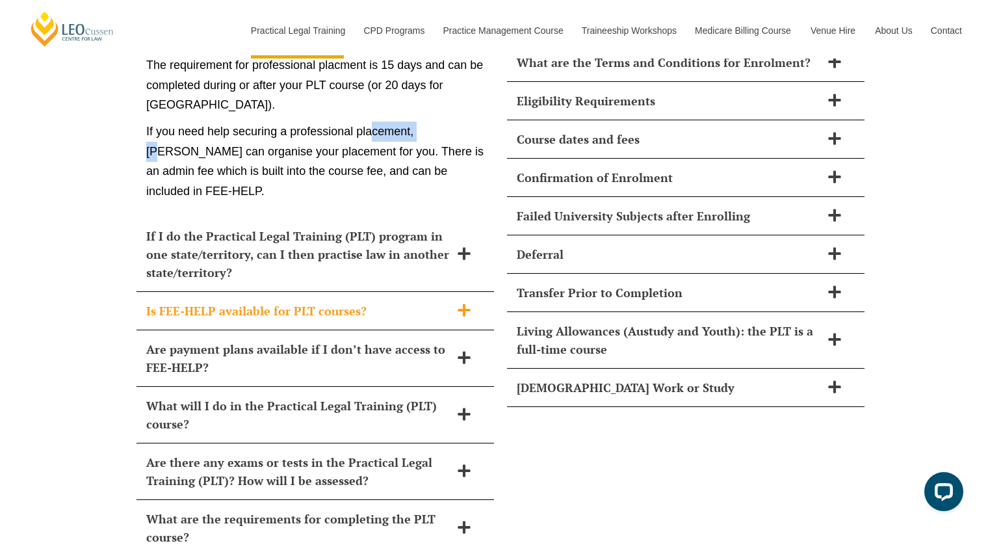
scroll to position [5864, 0]
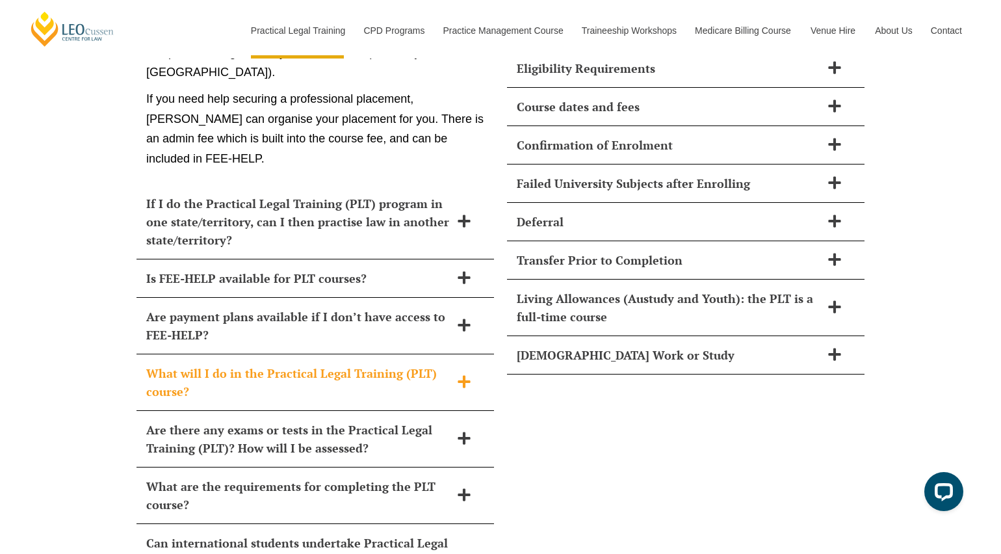
click at [308, 354] on div "What will I do in the Practical Legal Training (PLT) course?" at bounding box center [314, 382] width 357 height 57
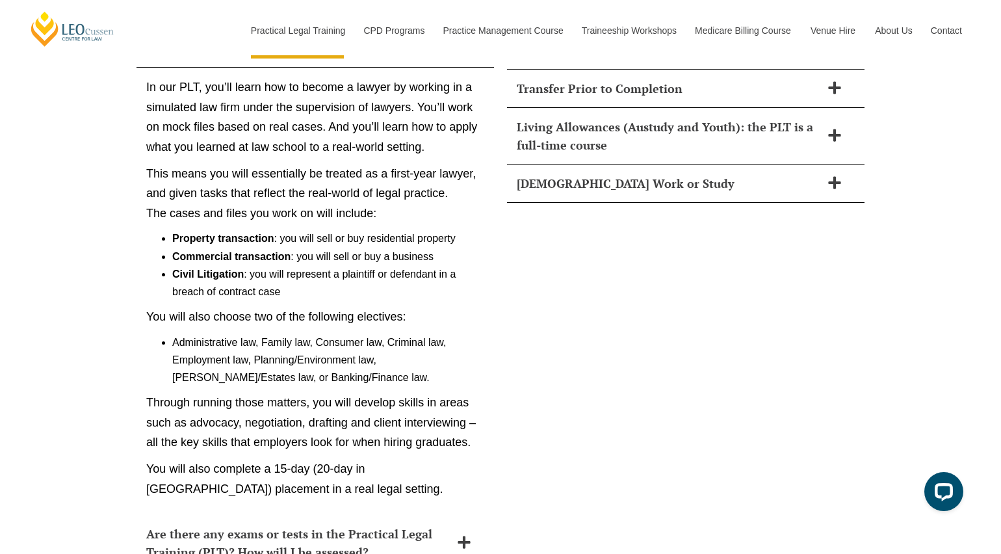
scroll to position [5815, 0]
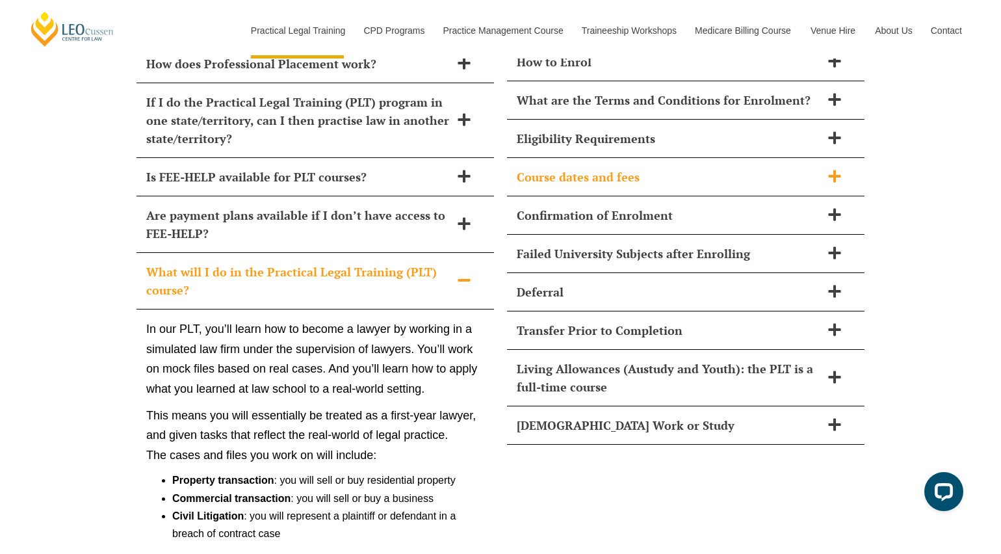
click at [593, 158] on div "Course dates and fees" at bounding box center [685, 177] width 357 height 38
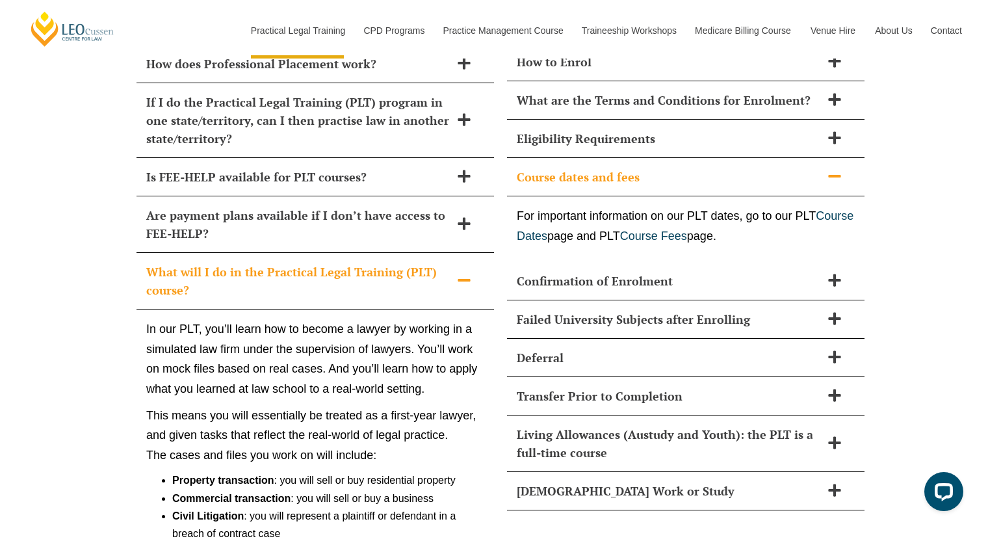
click at [594, 168] on span "Course dates and fees" at bounding box center [669, 177] width 304 height 18
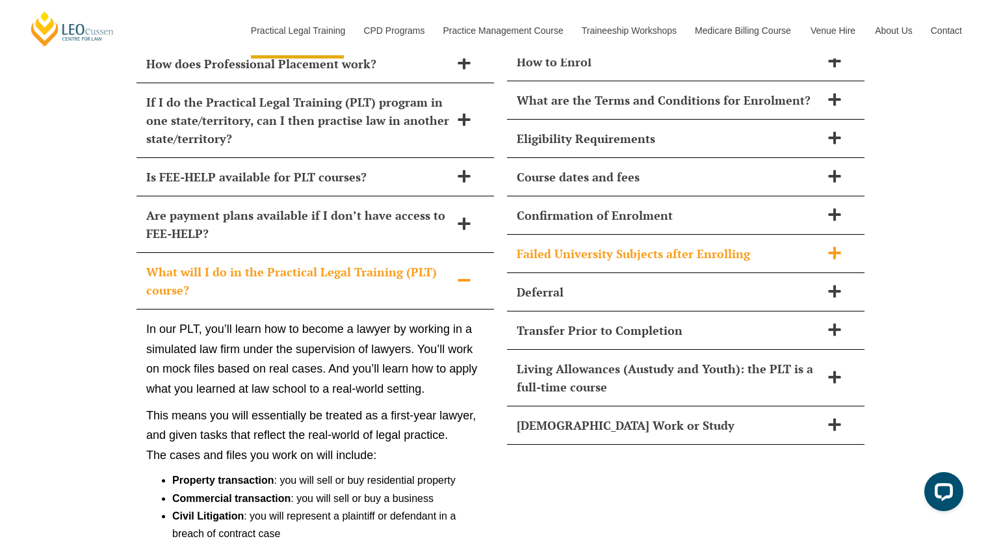
click at [596, 244] on span "Failed University Subjects after Enrolling" at bounding box center [669, 253] width 304 height 18
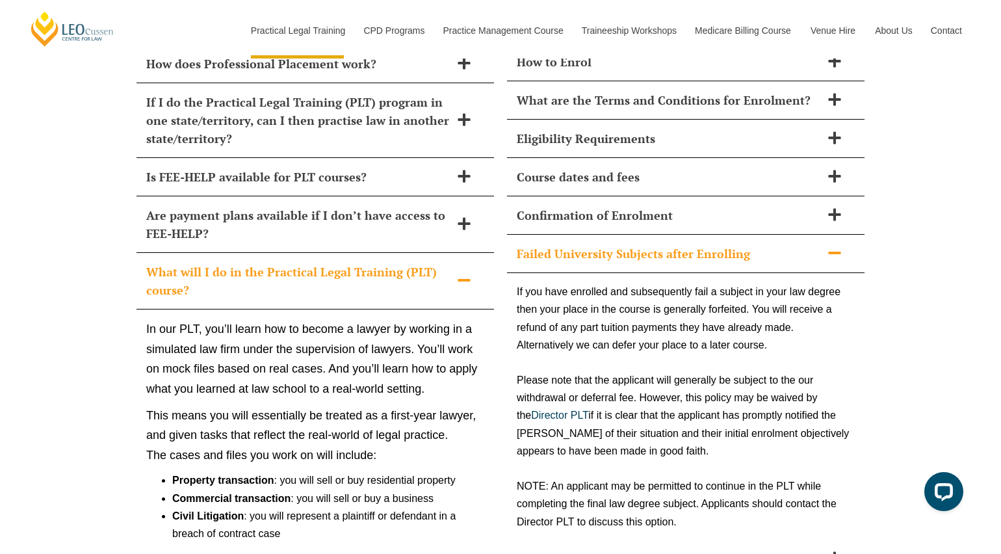
click at [584, 244] on span "Failed University Subjects after Enrolling" at bounding box center [669, 253] width 304 height 18
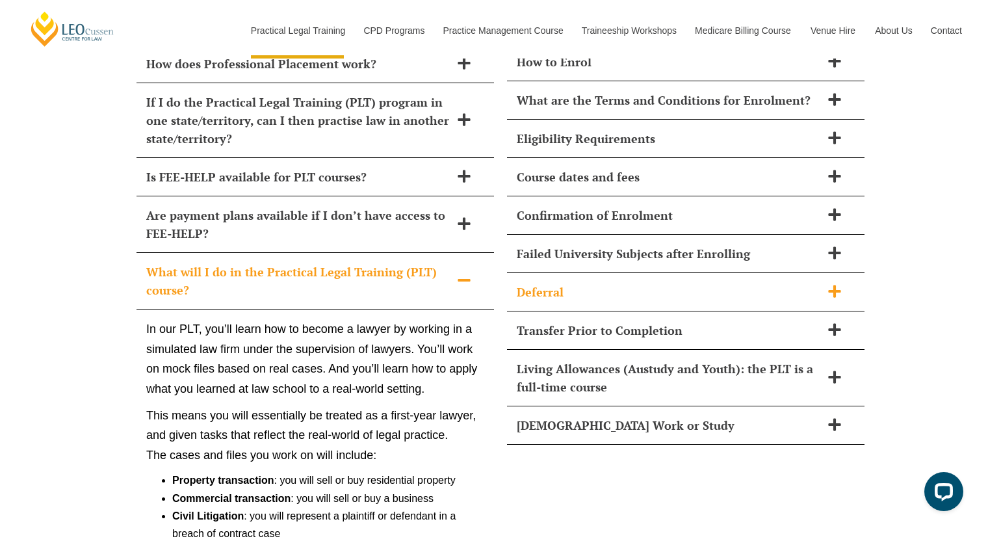
click at [585, 283] on span "Deferral" at bounding box center [669, 292] width 304 height 18
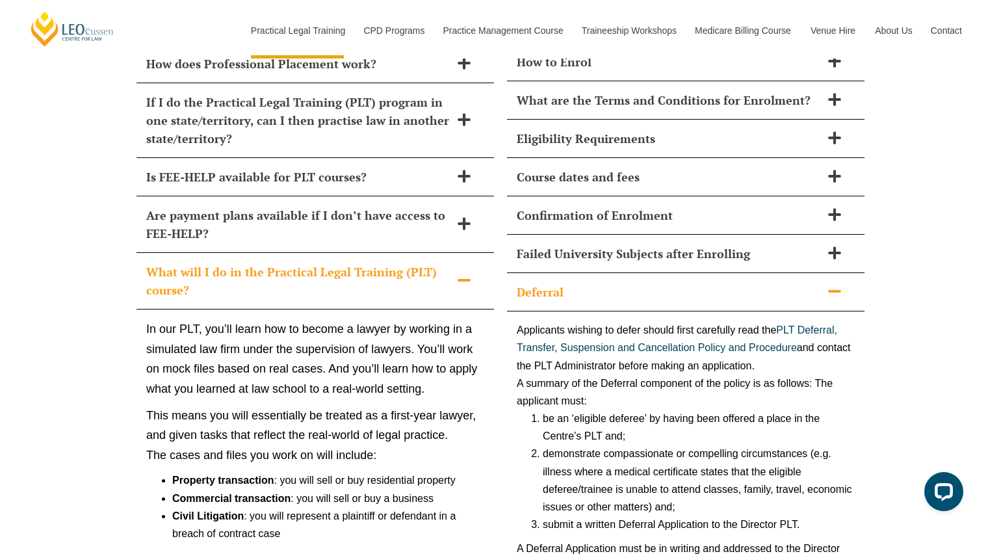
click at [583, 283] on span "Deferral" at bounding box center [669, 292] width 304 height 18
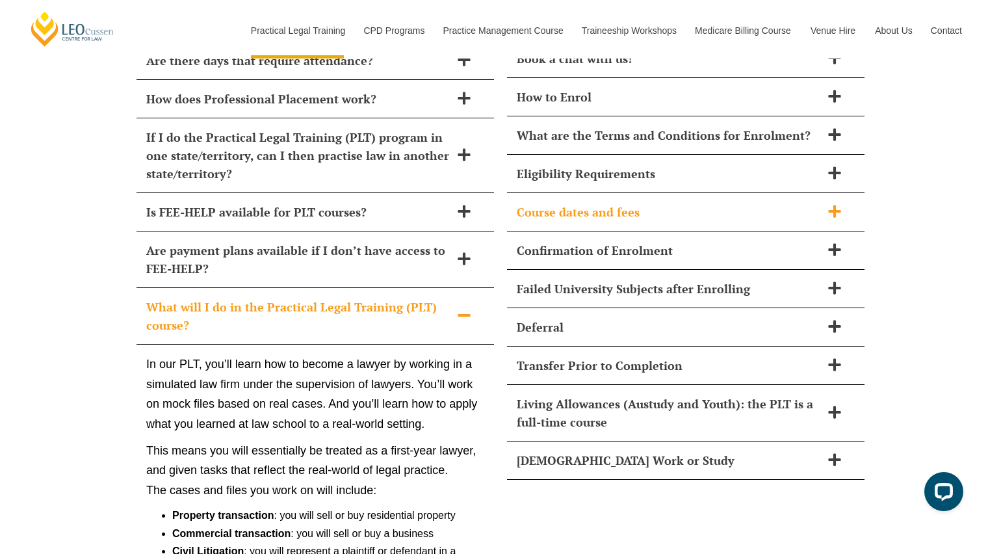
scroll to position [5462, 0]
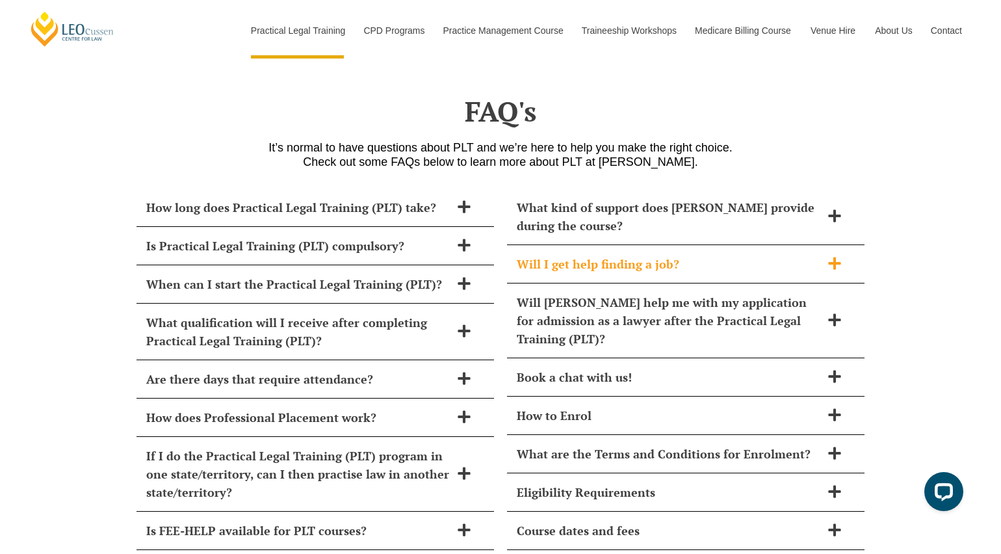
click at [576, 255] on span "Will I get help finding a job?" at bounding box center [669, 264] width 304 height 18
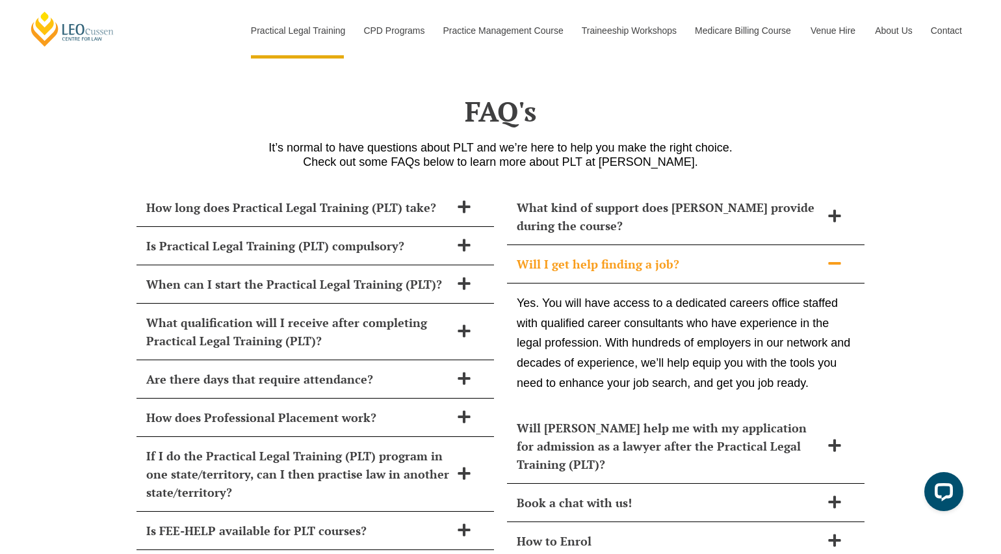
click at [658, 255] on span "Will I get help finding a job?" at bounding box center [669, 264] width 304 height 18
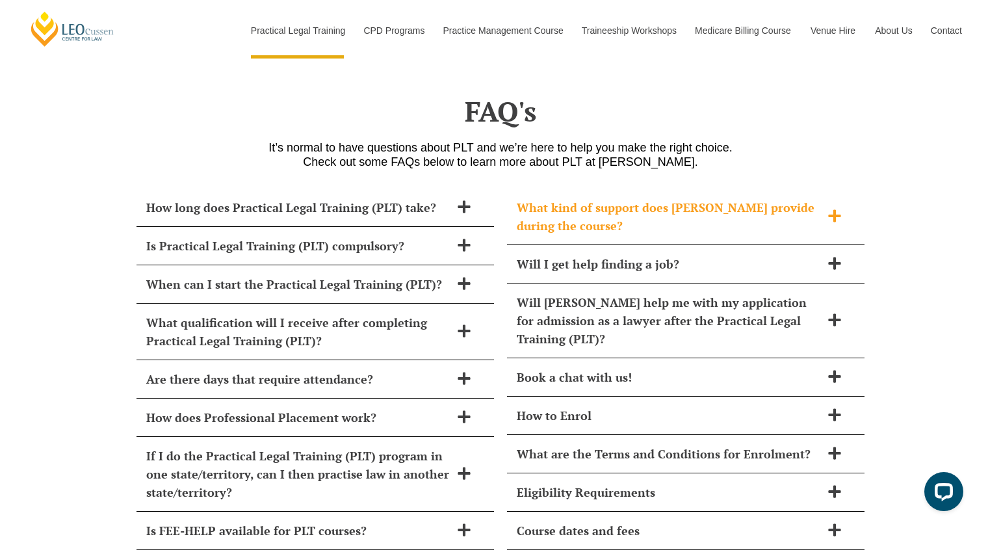
click at [646, 198] on span "What kind of support does Leo Cussen provide during the course?" at bounding box center [669, 216] width 304 height 36
